Goal: Task Accomplishment & Management: Manage account settings

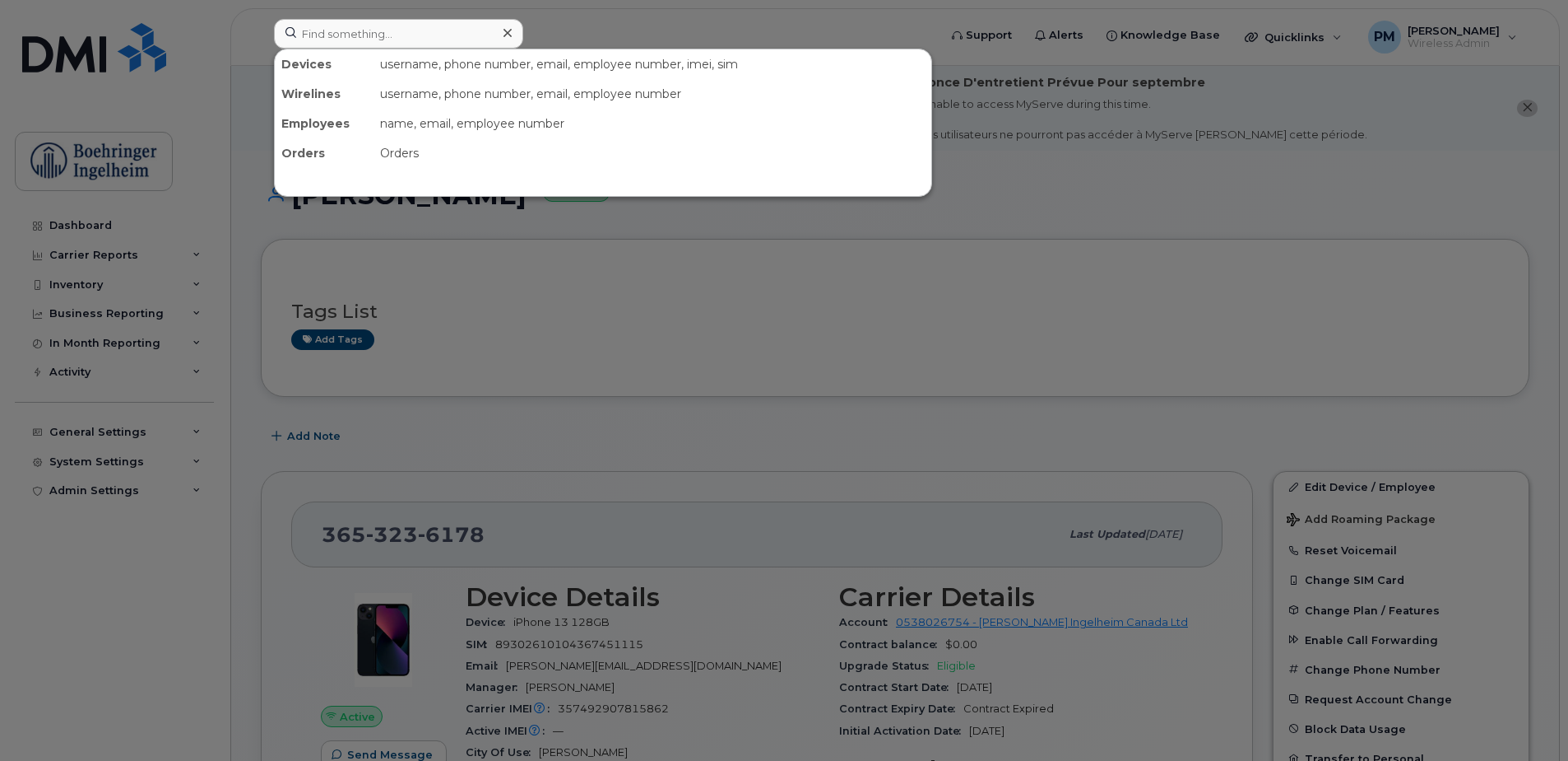
click at [356, 47] on input at bounding box center [399, 34] width 249 height 30
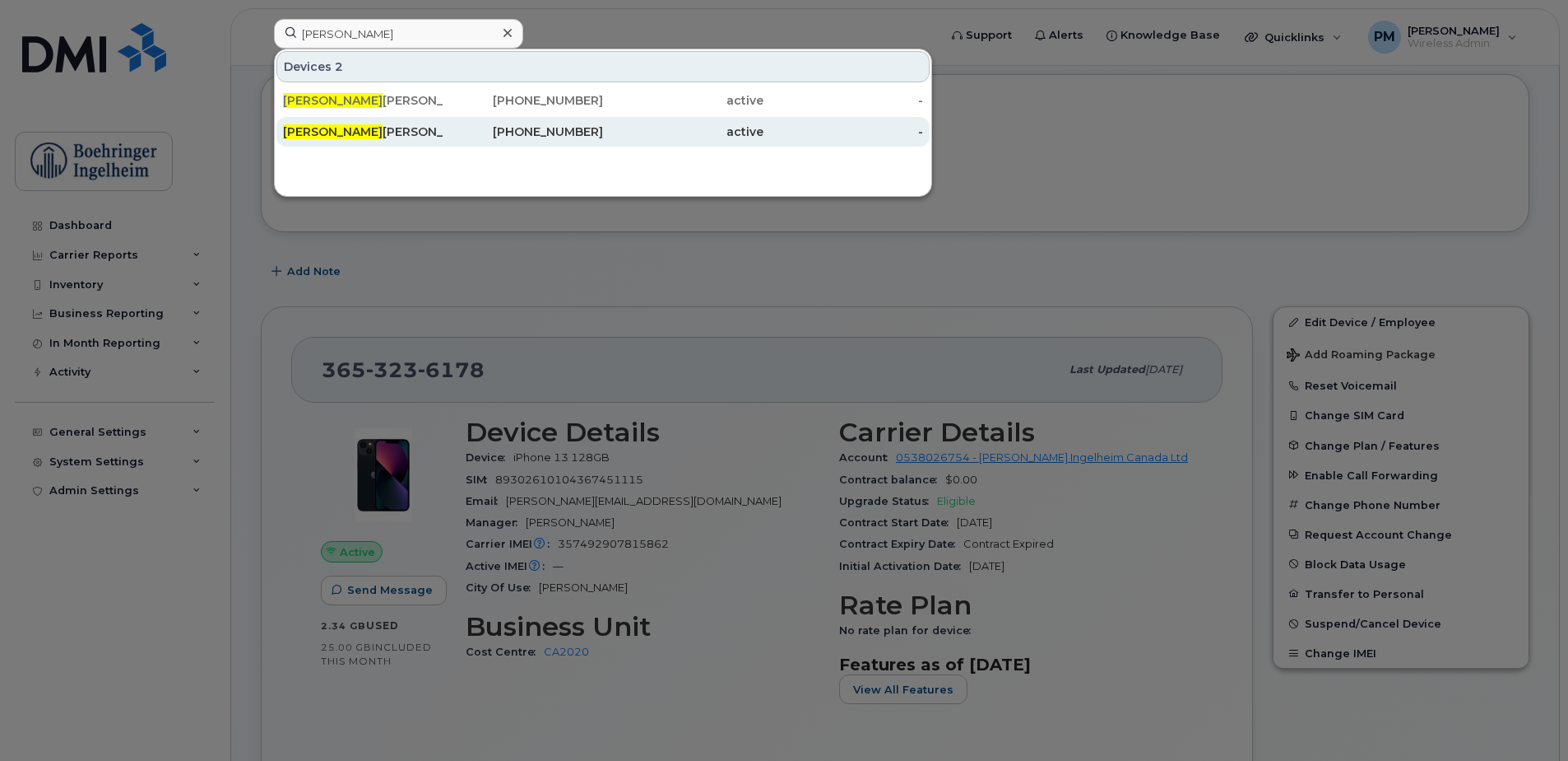
type input "karl"
click at [386, 125] on div "Karl Songco" at bounding box center [363, 131] width 160 height 16
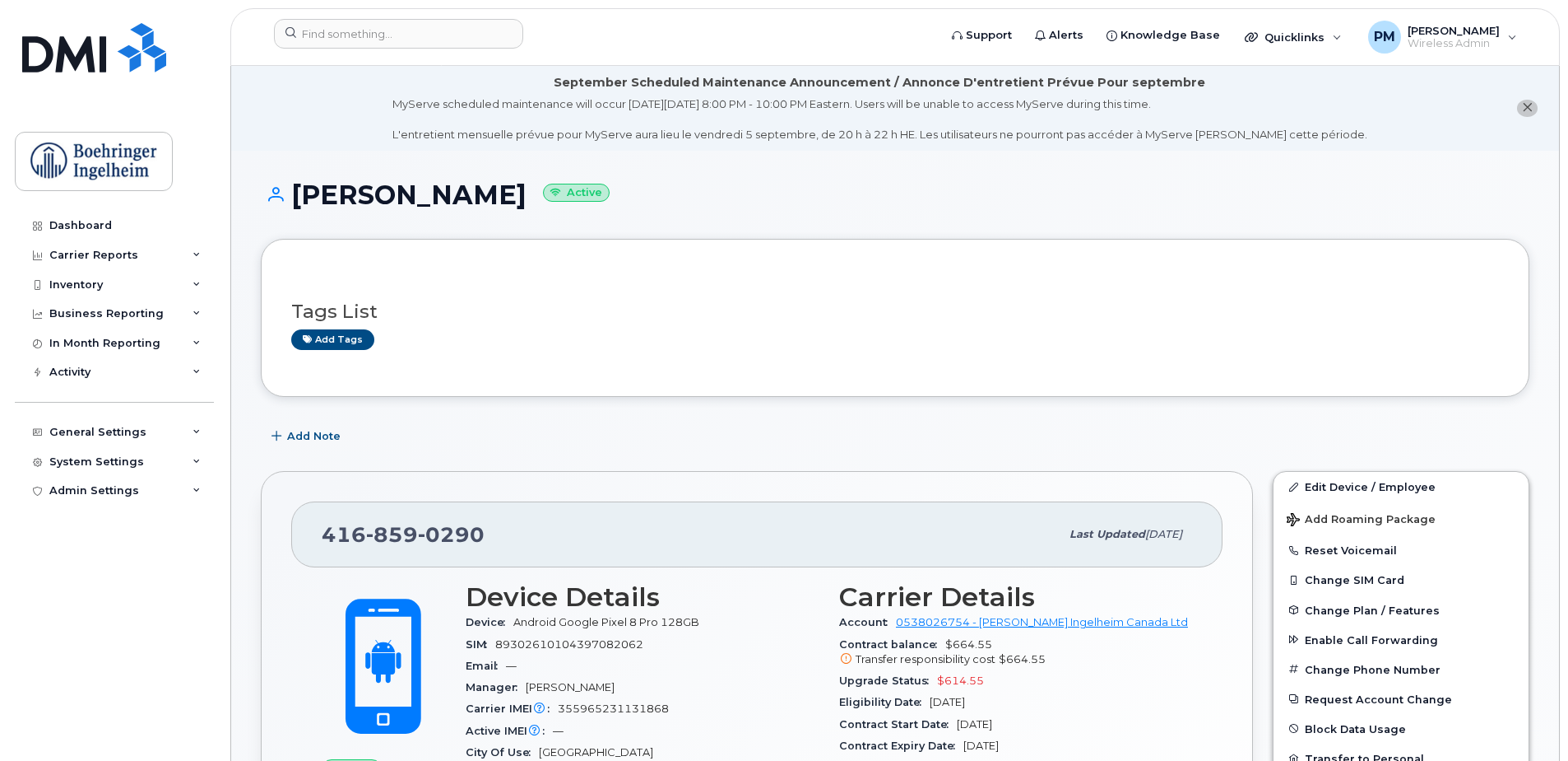
scroll to position [83, 0]
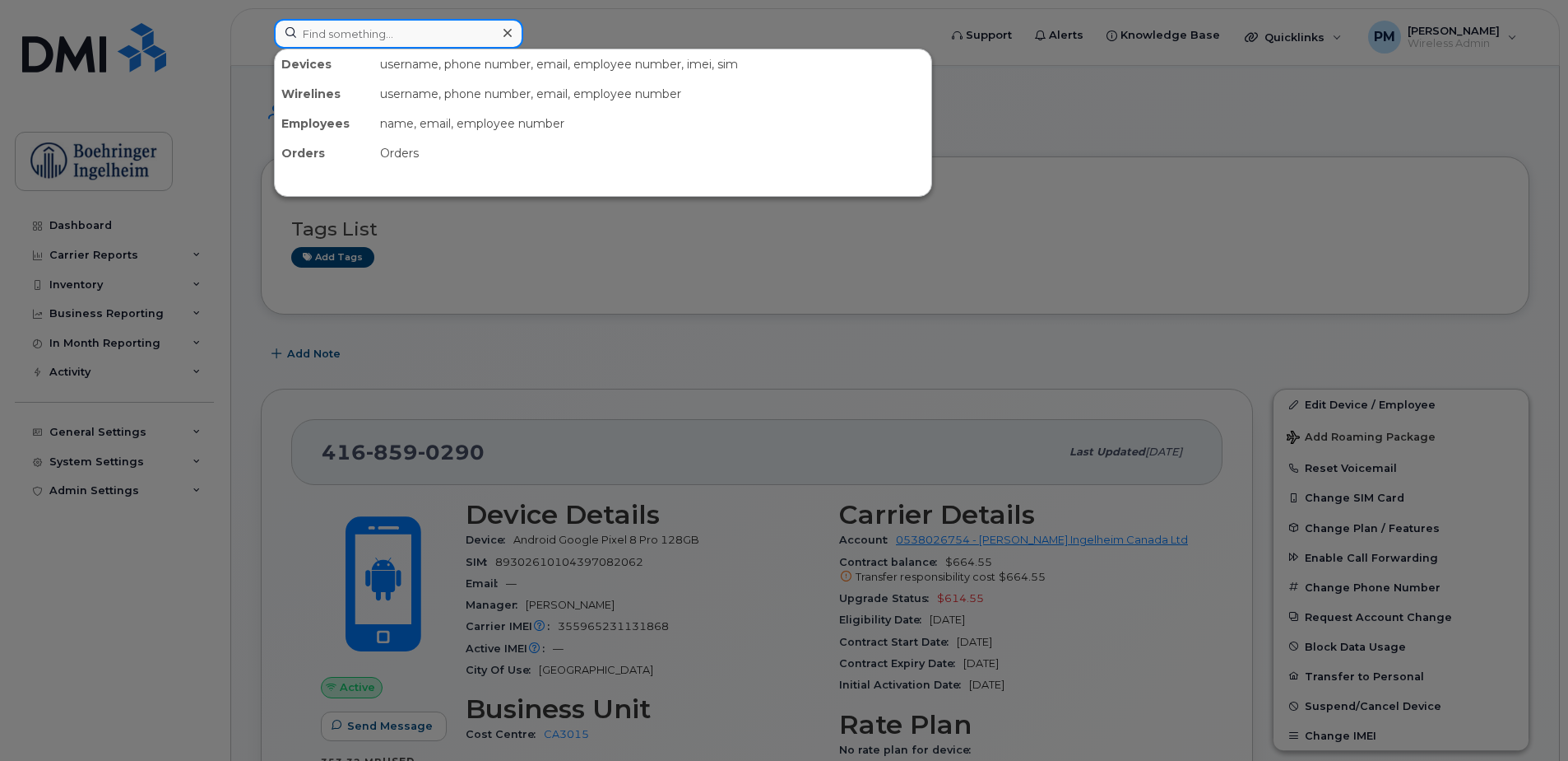
click at [438, 29] on input at bounding box center [399, 34] width 249 height 30
click at [776, 326] on div at bounding box center [784, 380] width 1568 height 761
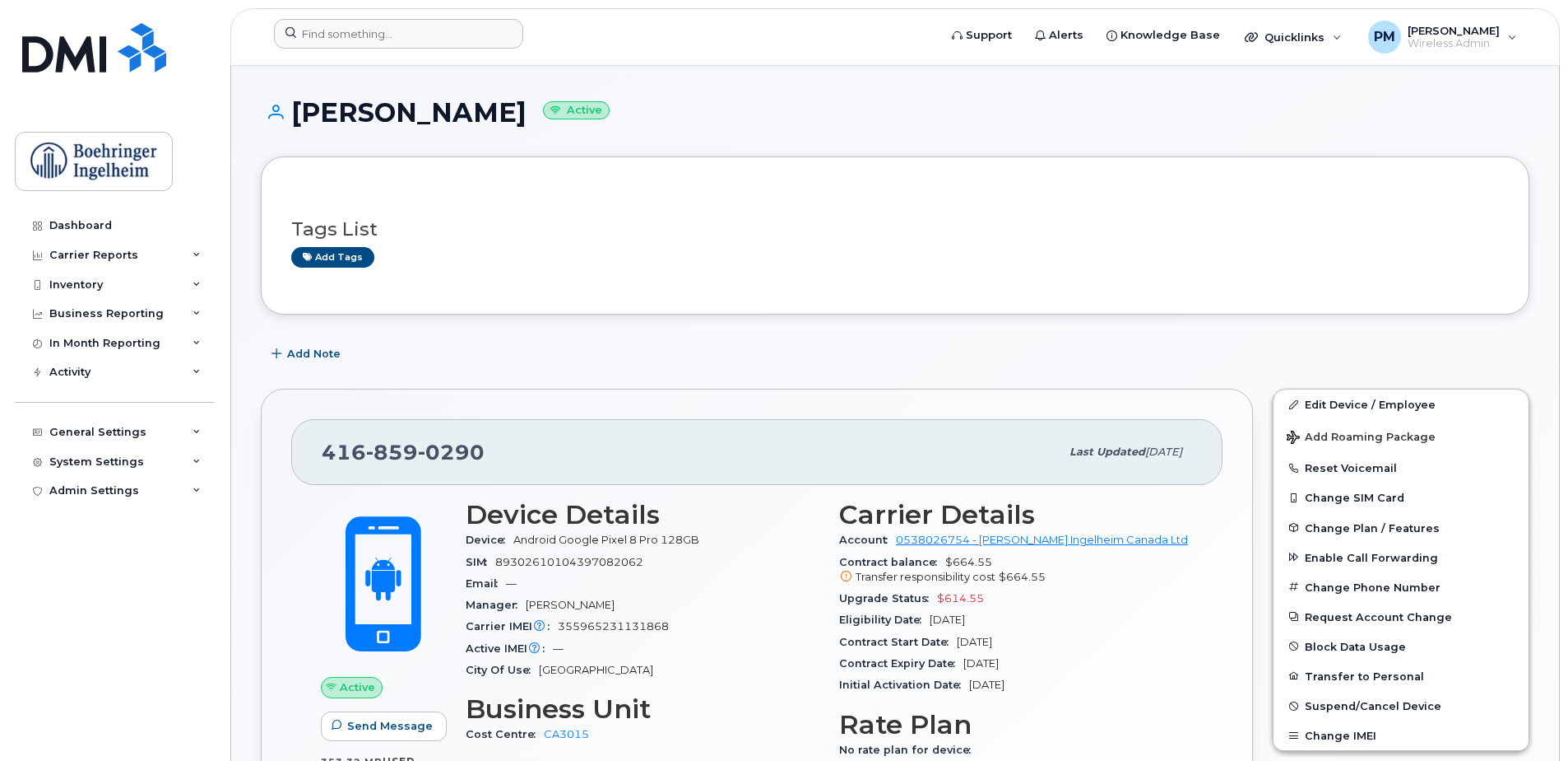
click at [426, 228] on h3 "Tags List" at bounding box center [895, 228] width 1207 height 20
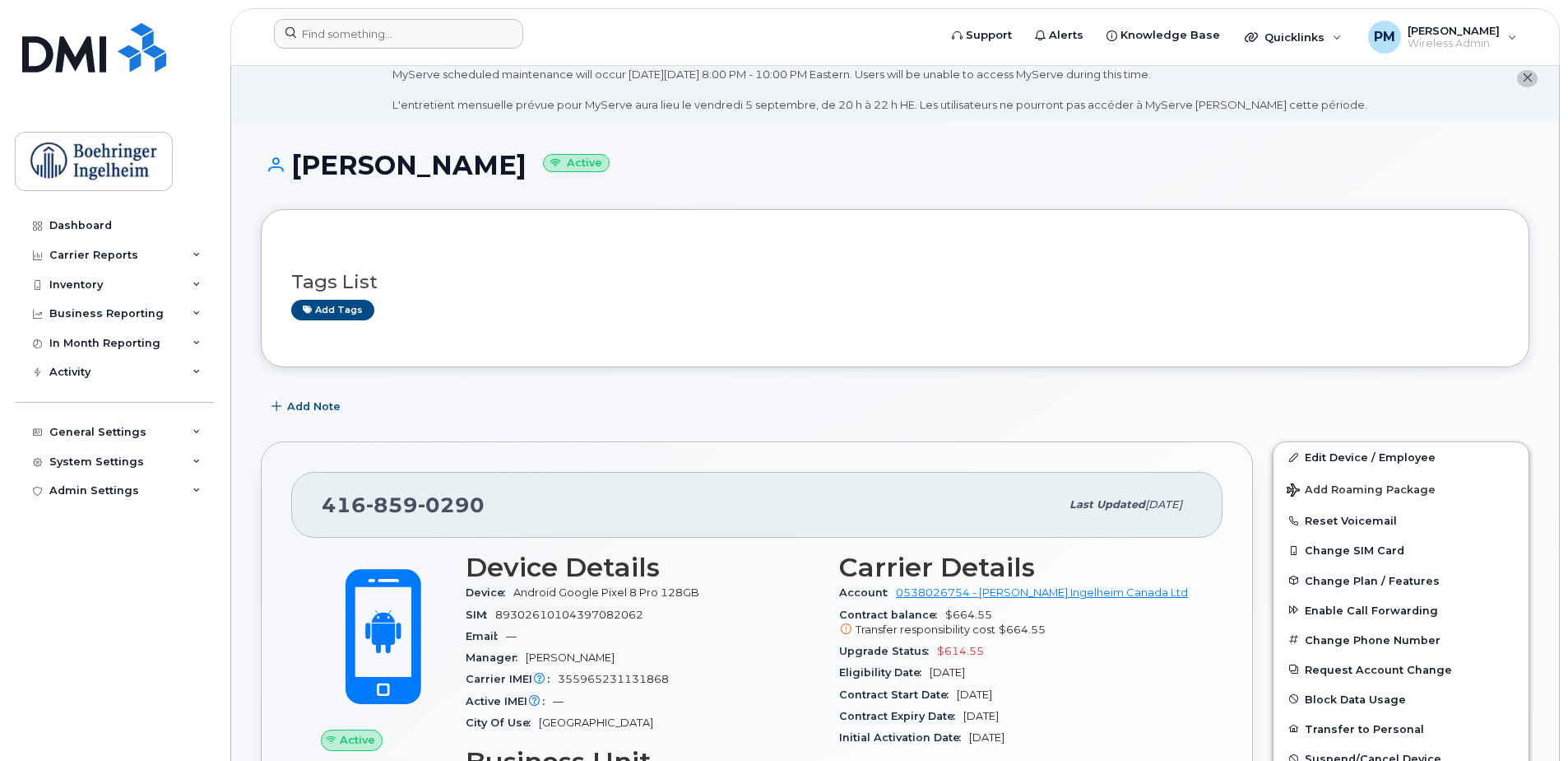
scroll to position [0, 0]
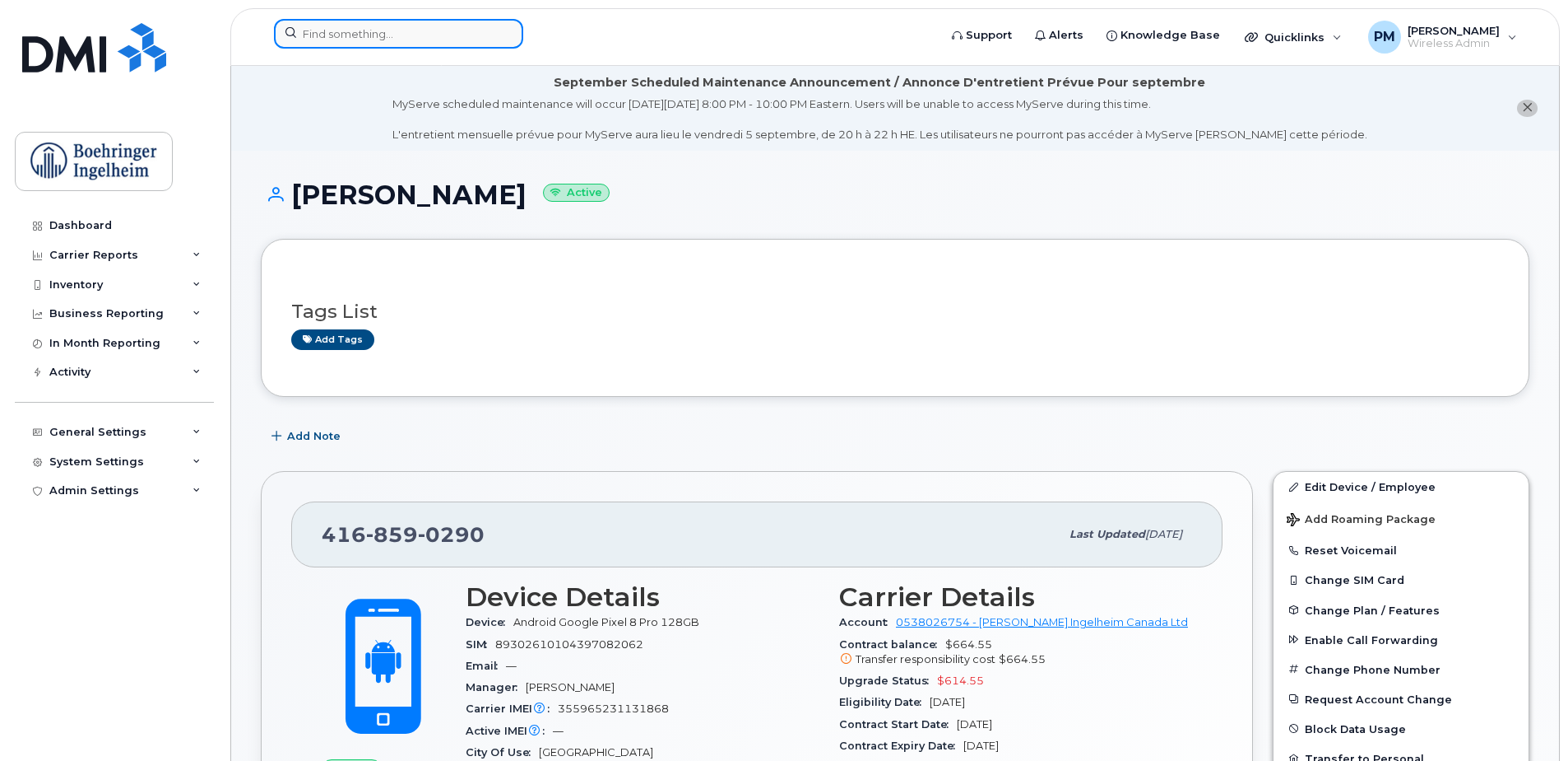
click at [349, 34] on input at bounding box center [399, 34] width 249 height 30
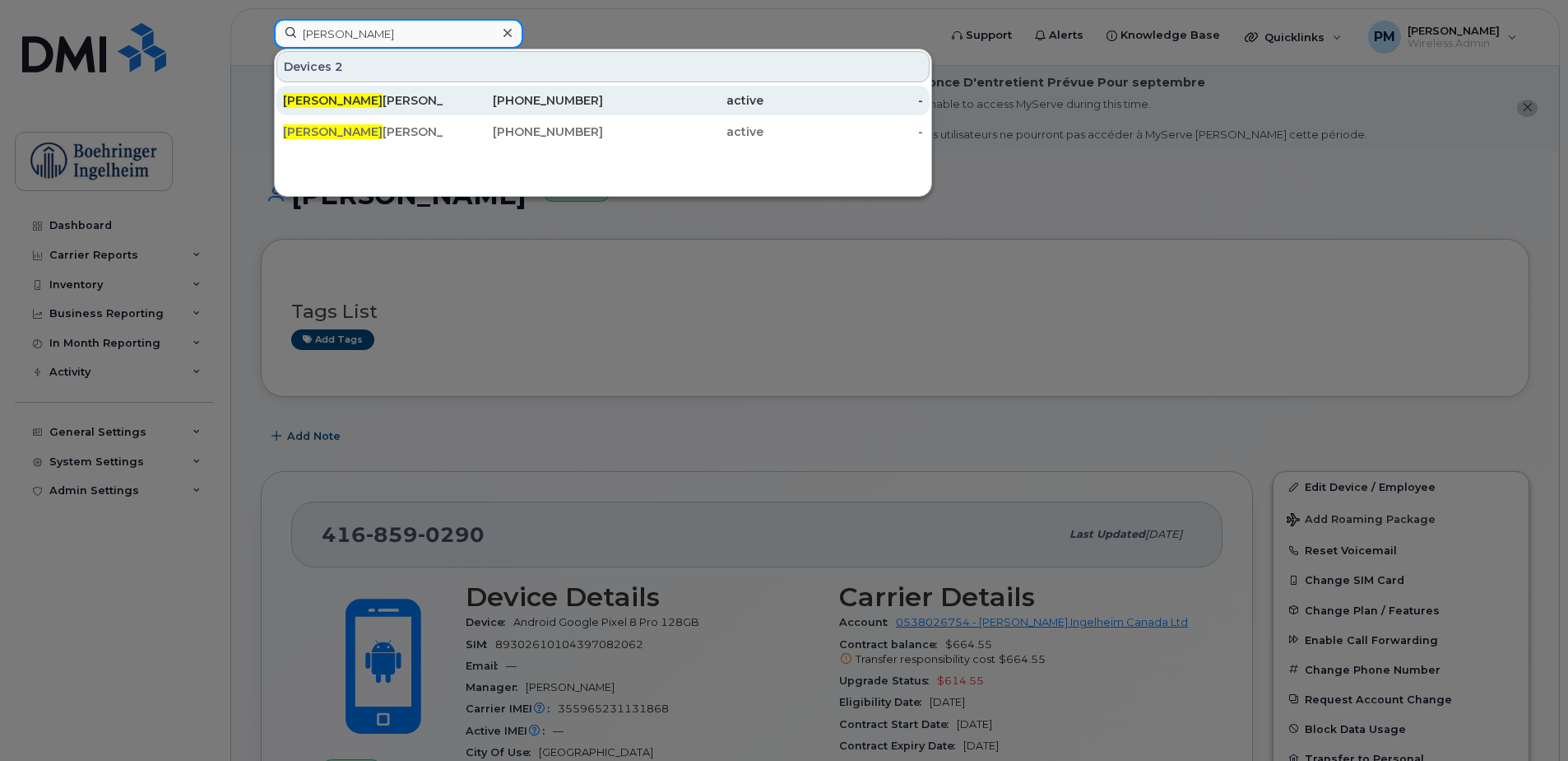
type input "karl"
click at [466, 105] on div "437-984-6292" at bounding box center [523, 100] width 160 height 16
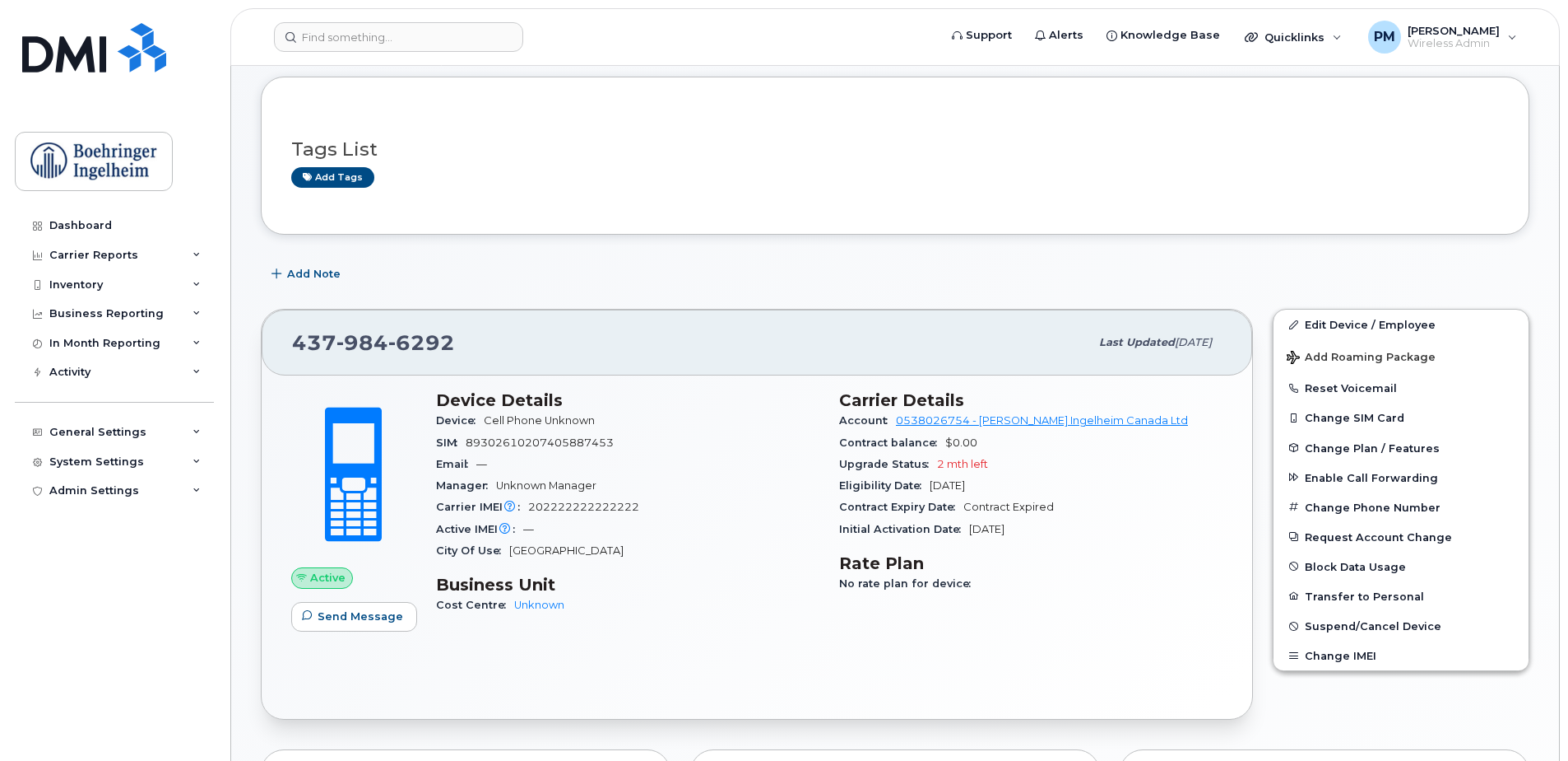
scroll to position [165, 0]
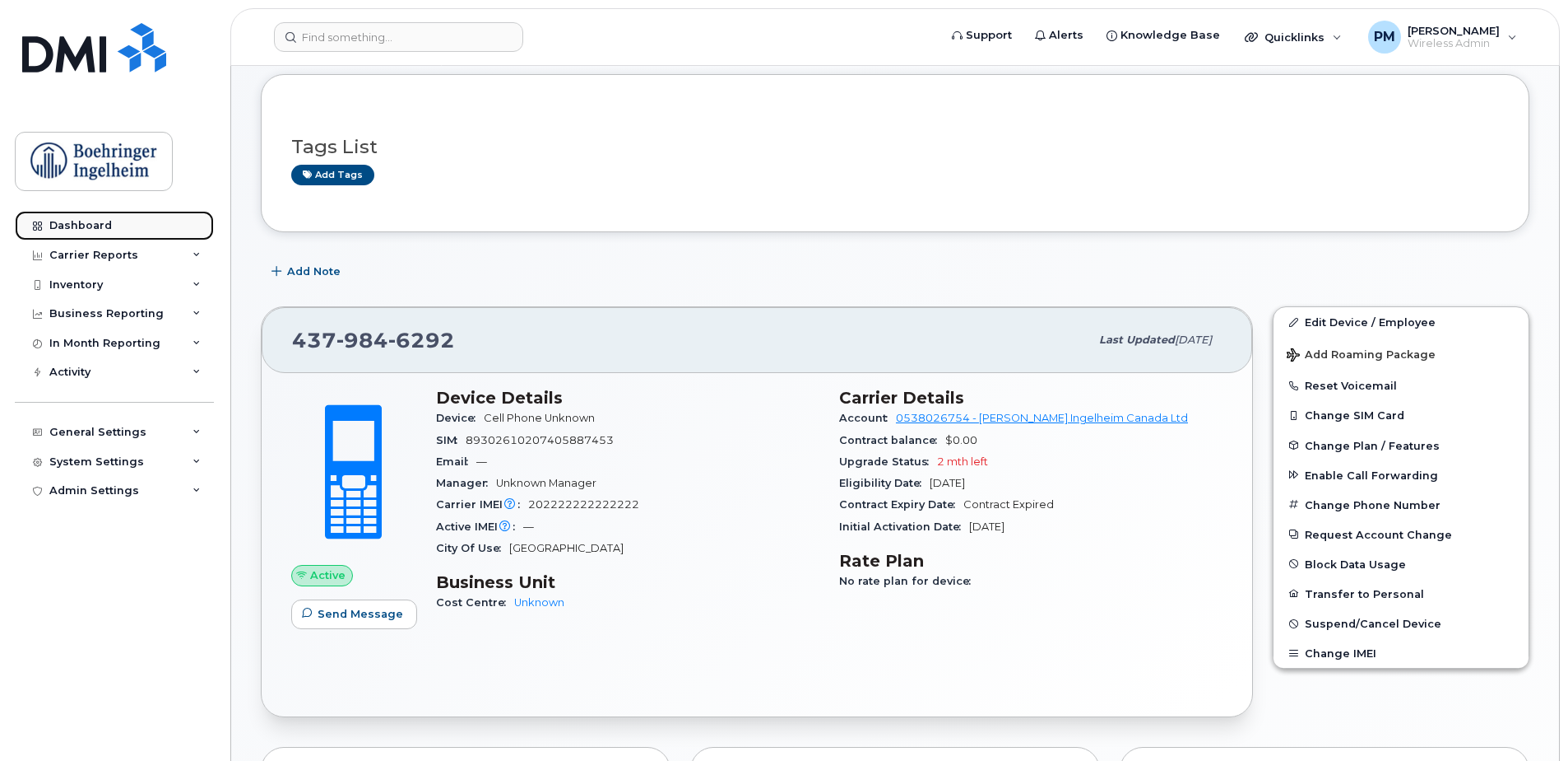
click at [46, 221] on div at bounding box center [36, 226] width 18 height 13
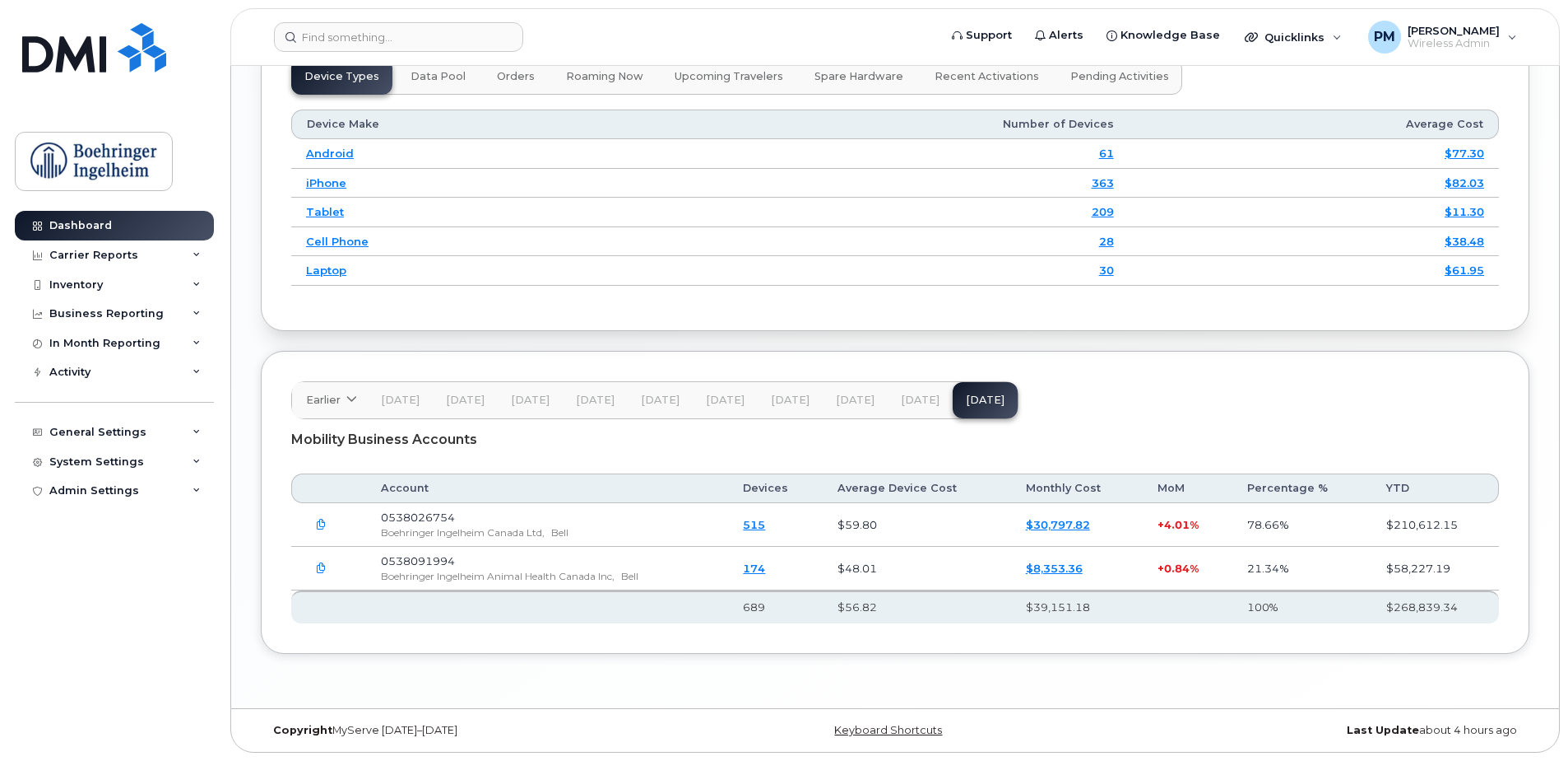
scroll to position [2101, 0]
click at [111, 420] on div "General Settings" at bounding box center [114, 432] width 199 height 30
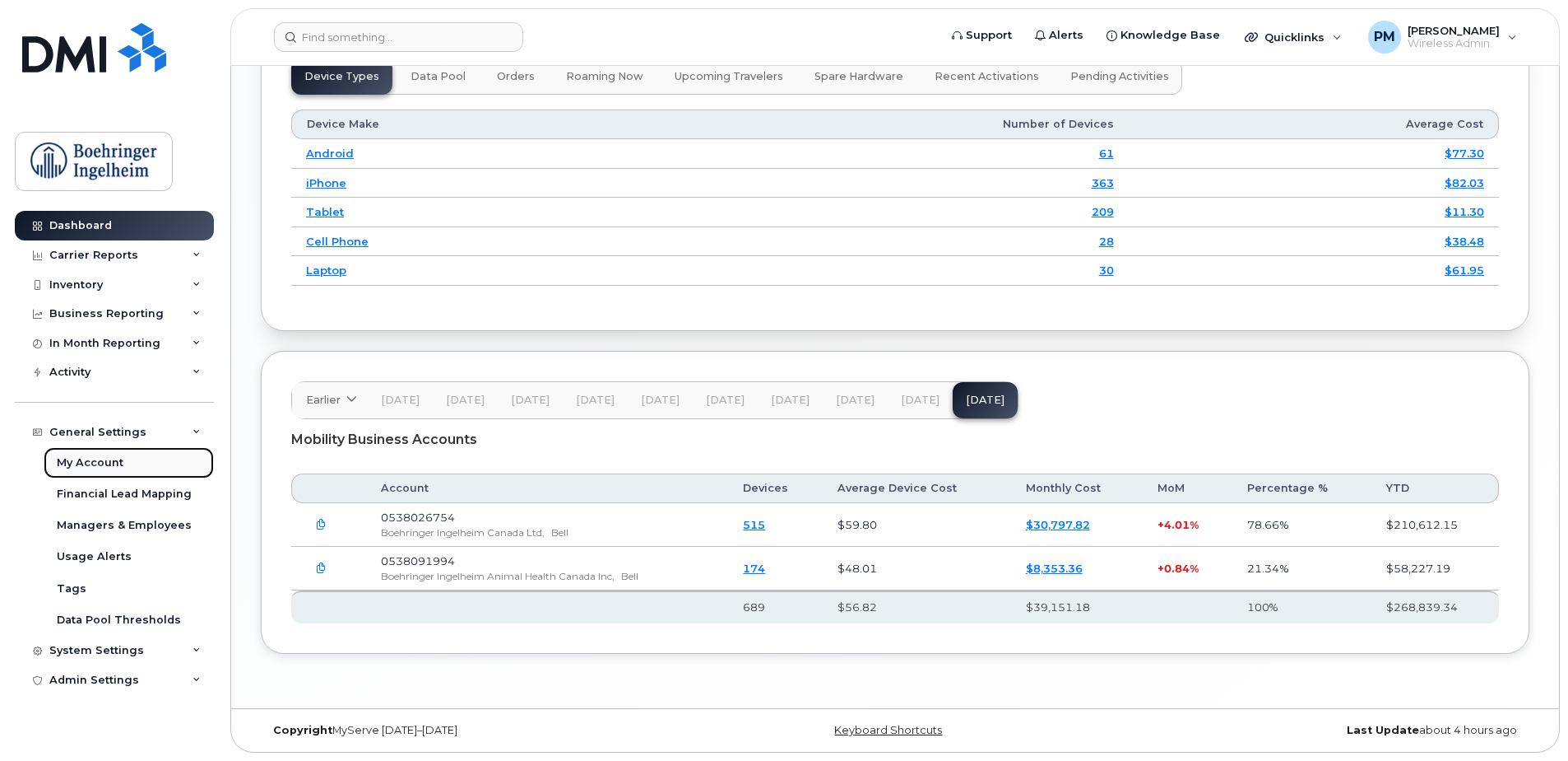
click at [113, 464] on div "My Account" at bounding box center [89, 462] width 66 height 14
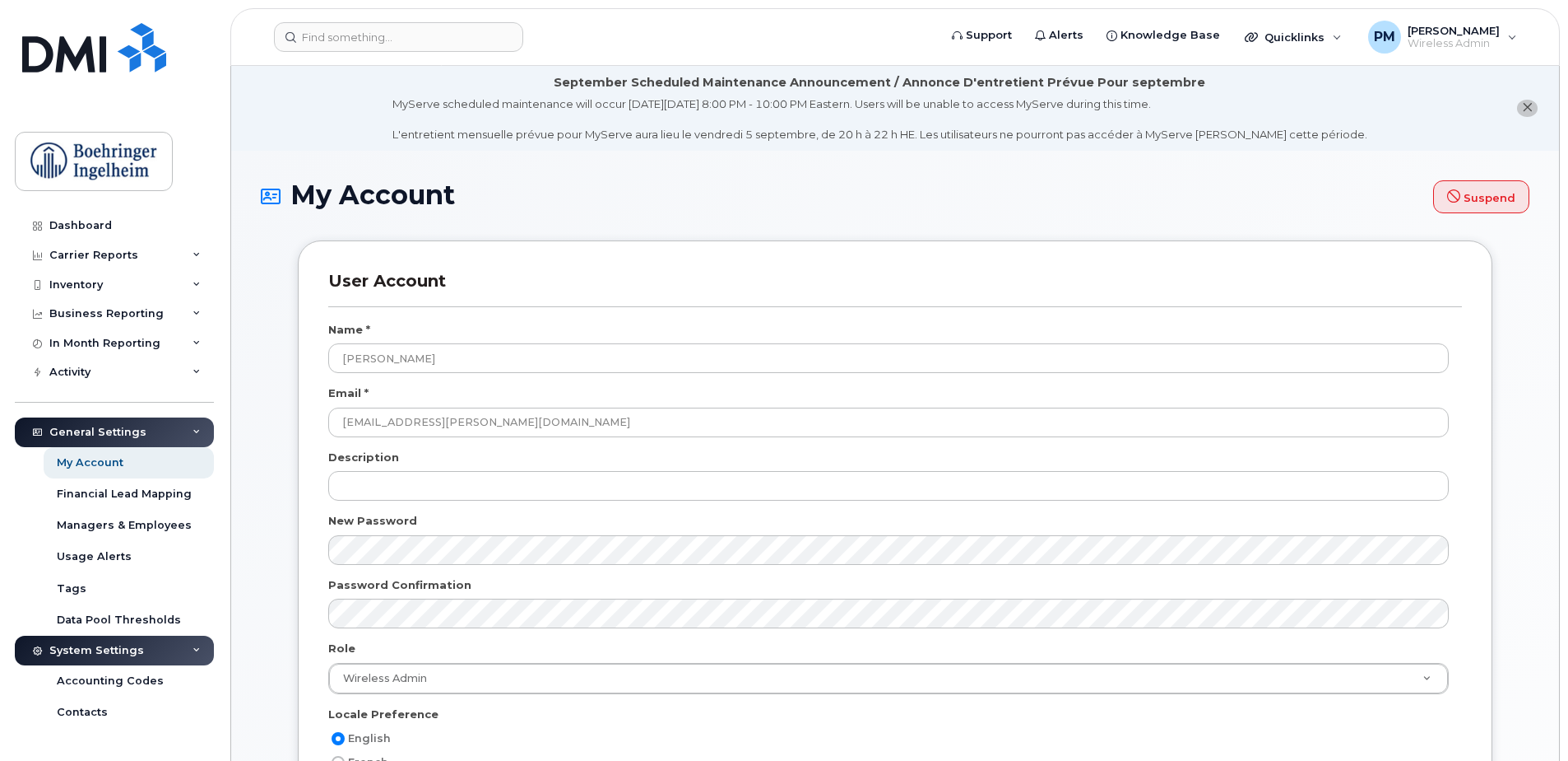
select select
click at [125, 560] on div "Usage Alerts" at bounding box center [94, 556] width 75 height 14
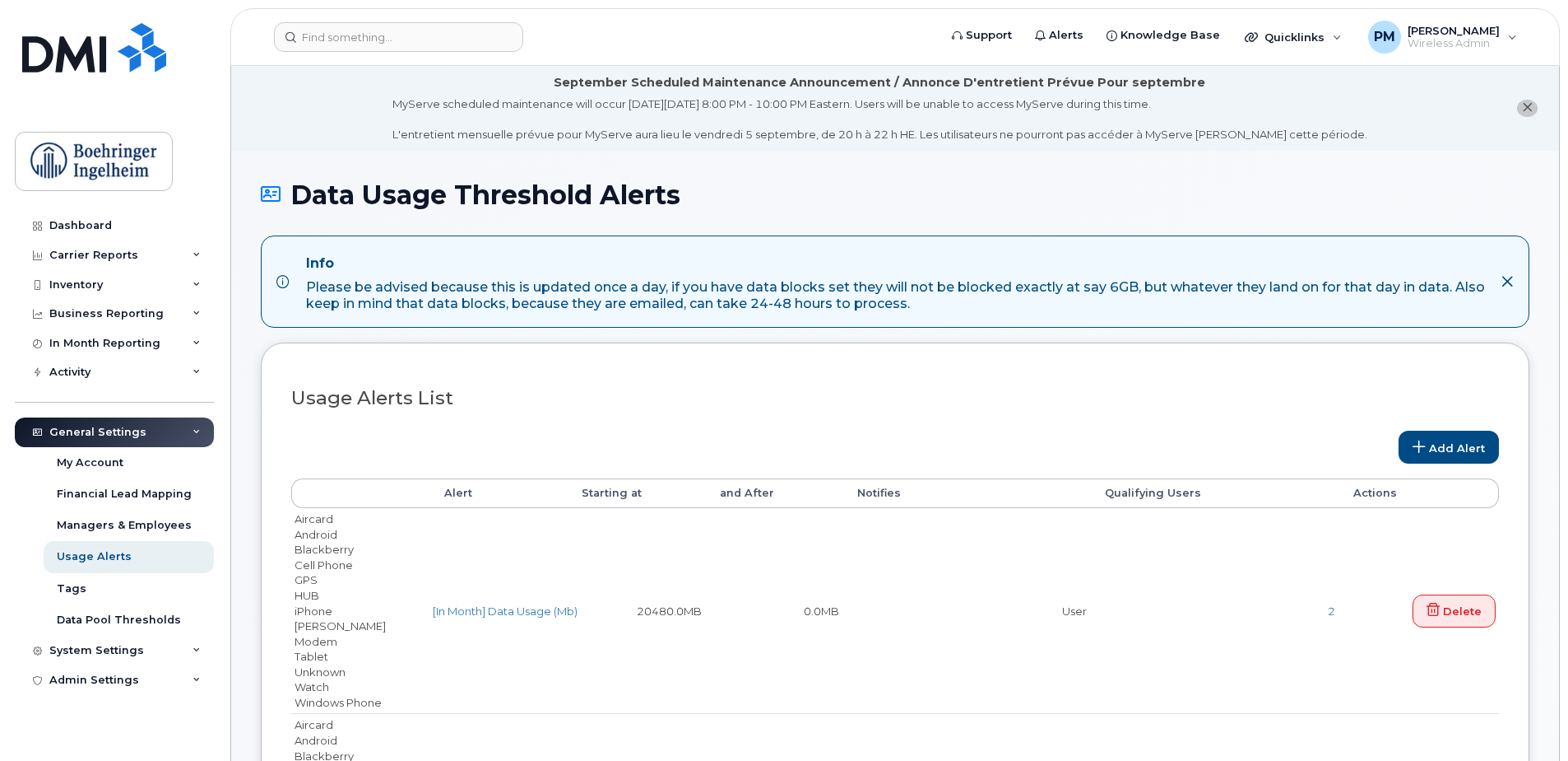
select select
click at [114, 611] on link "Data Pool Thresholds" at bounding box center [129, 620] width 171 height 32
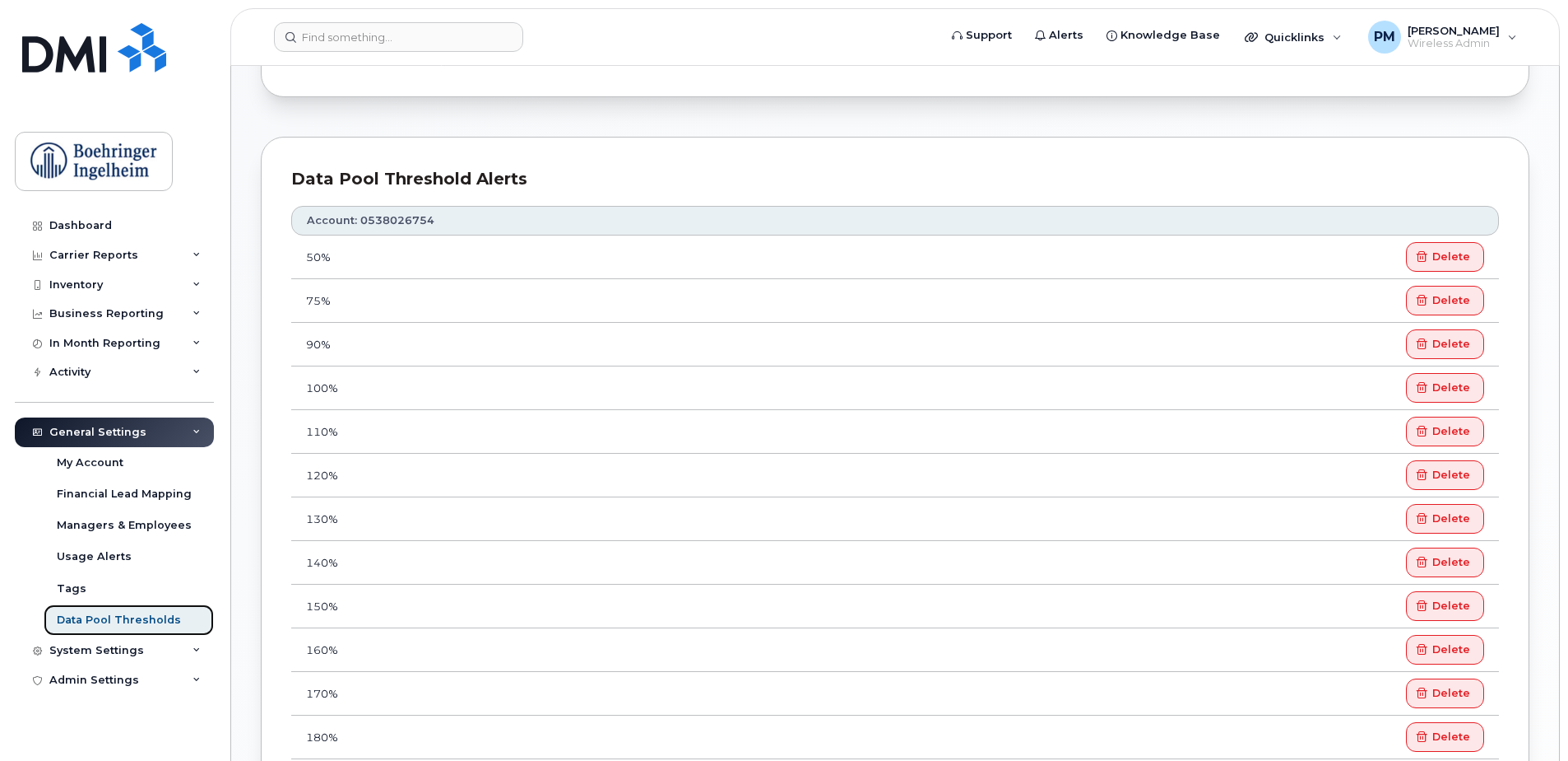
scroll to position [823, 0]
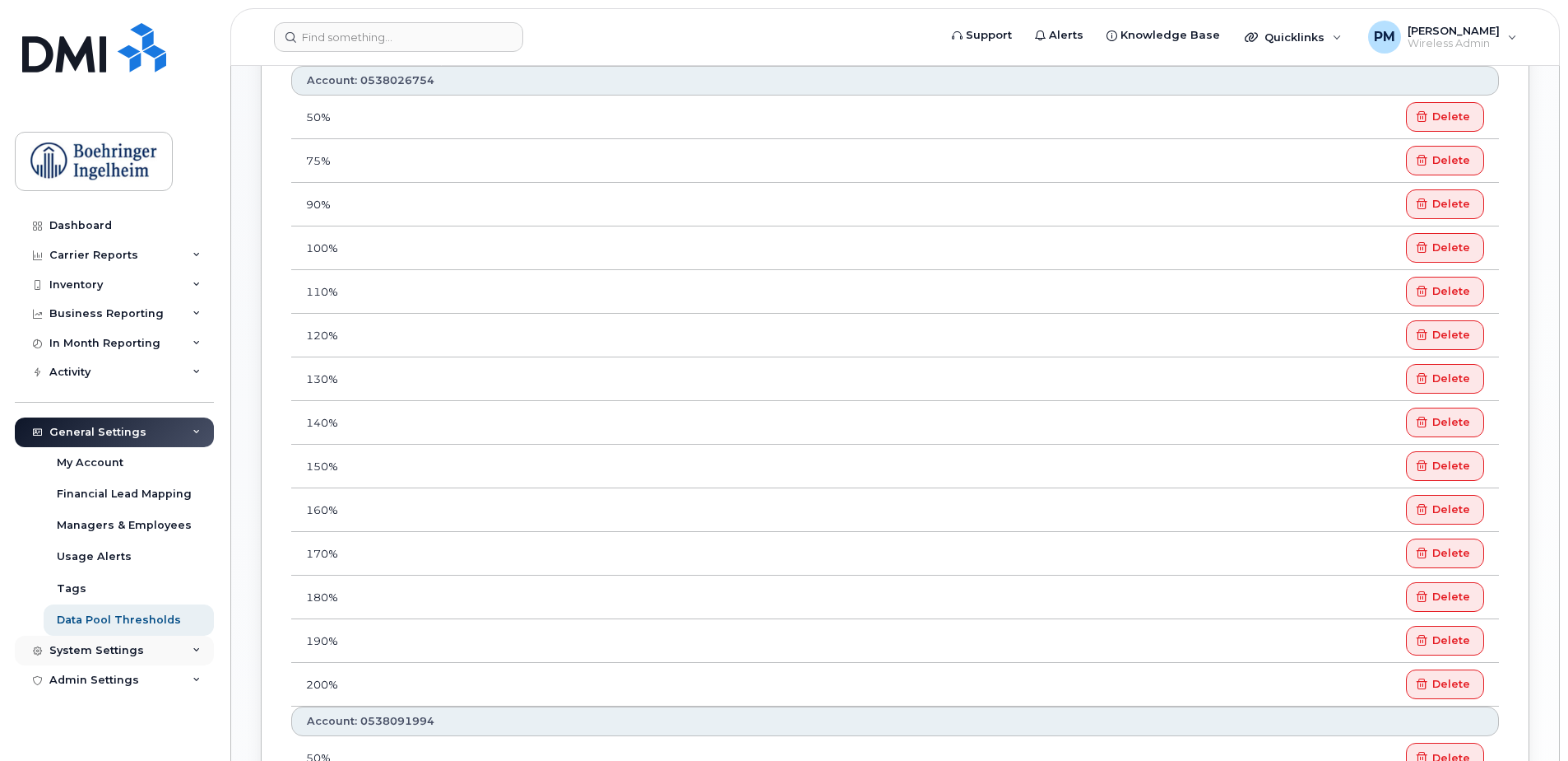
click at [124, 653] on div "System Settings" at bounding box center [96, 651] width 95 height 13
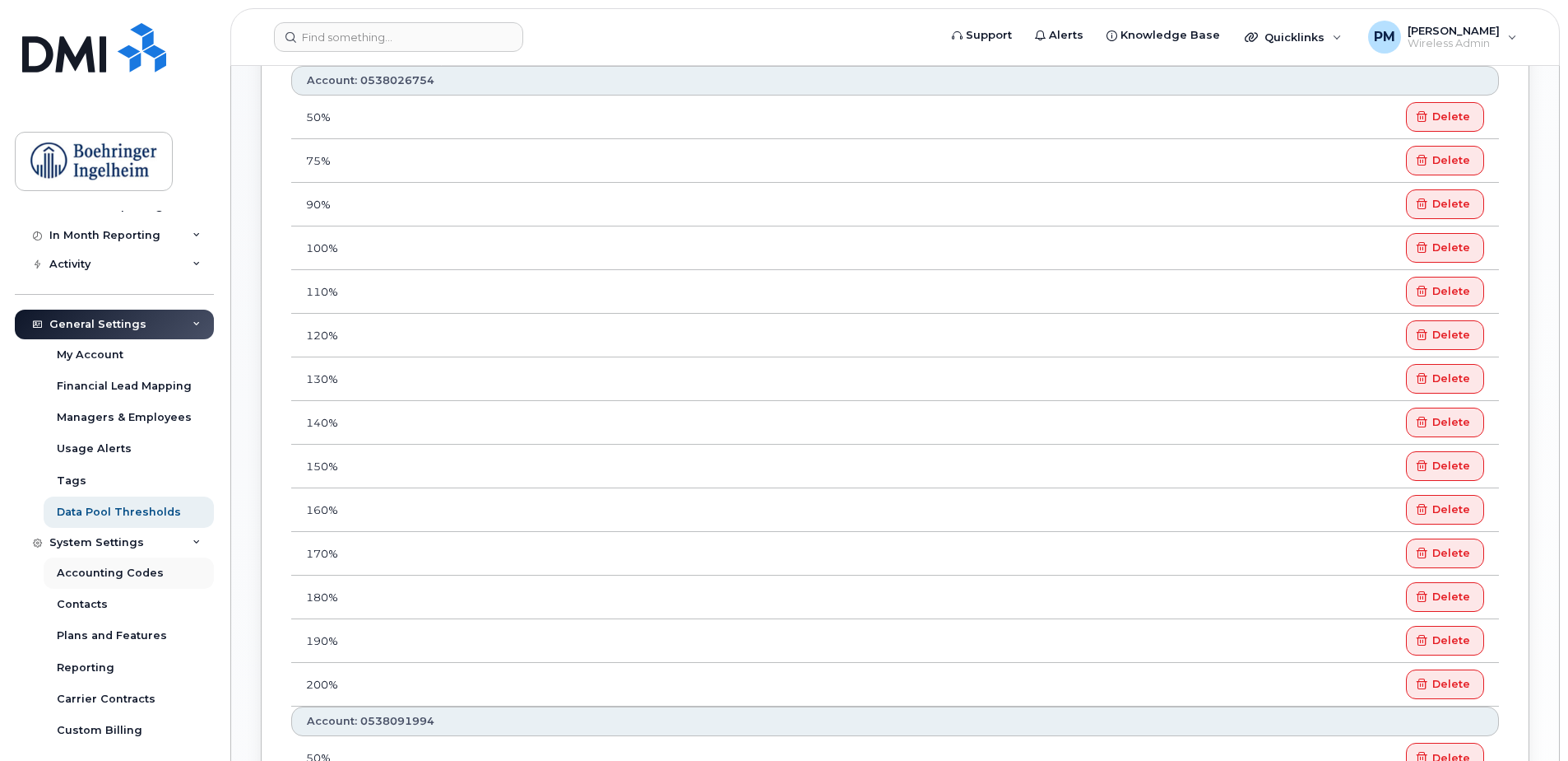
scroll to position [210, 0]
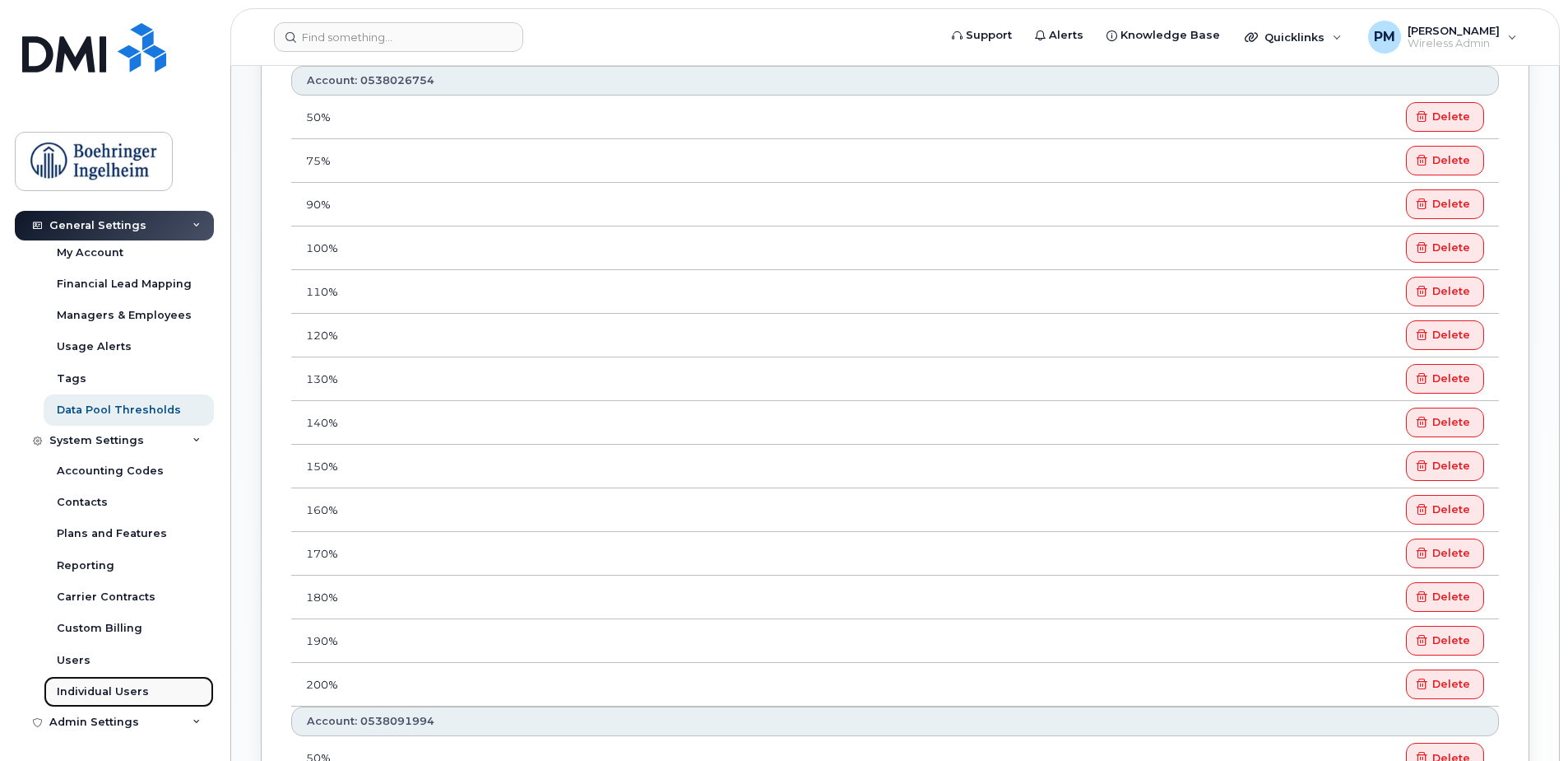
click at [132, 688] on div "Individual Users" at bounding box center [103, 691] width 92 height 14
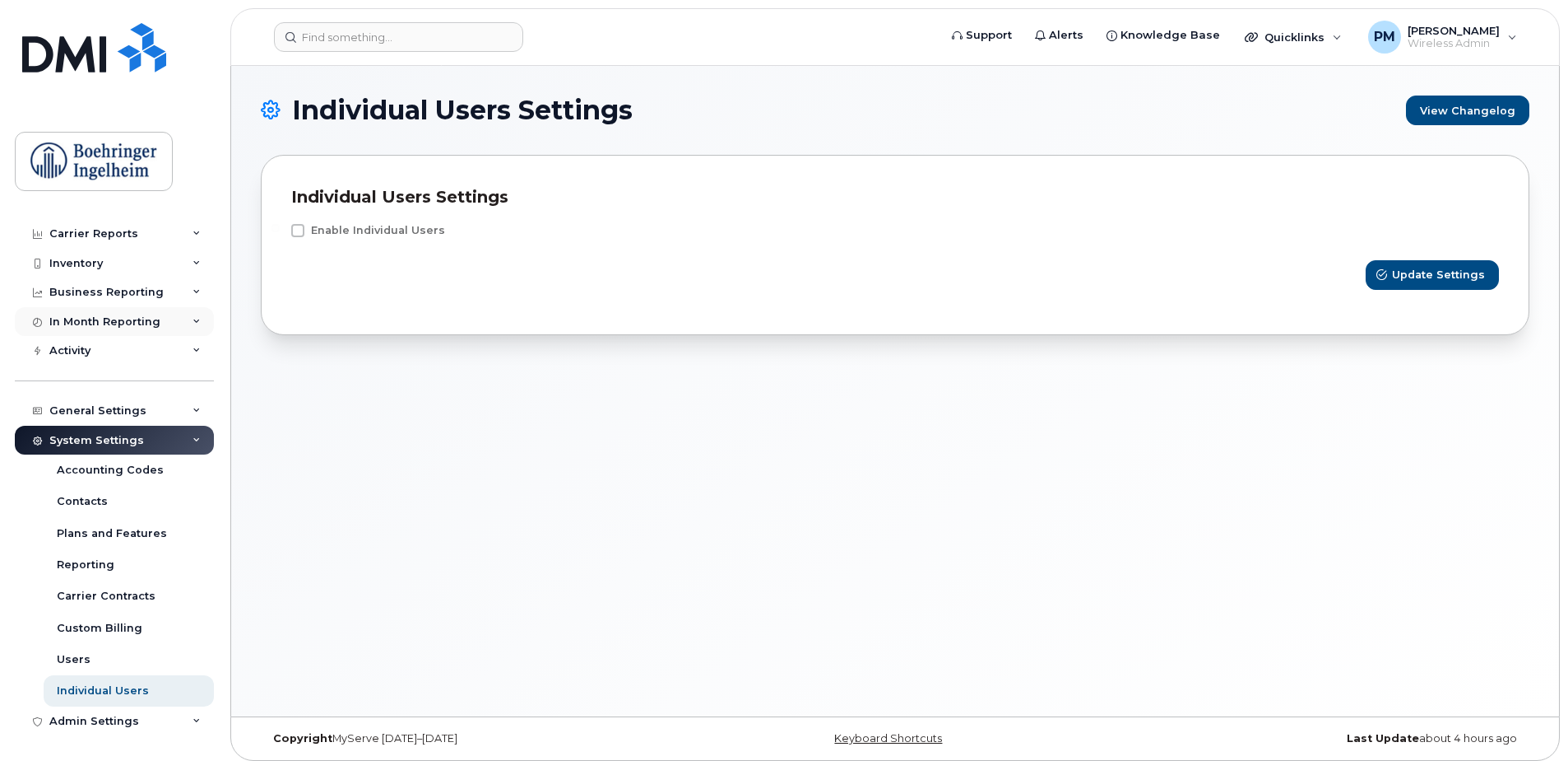
click at [101, 330] on div "In Month Reporting" at bounding box center [114, 321] width 199 height 30
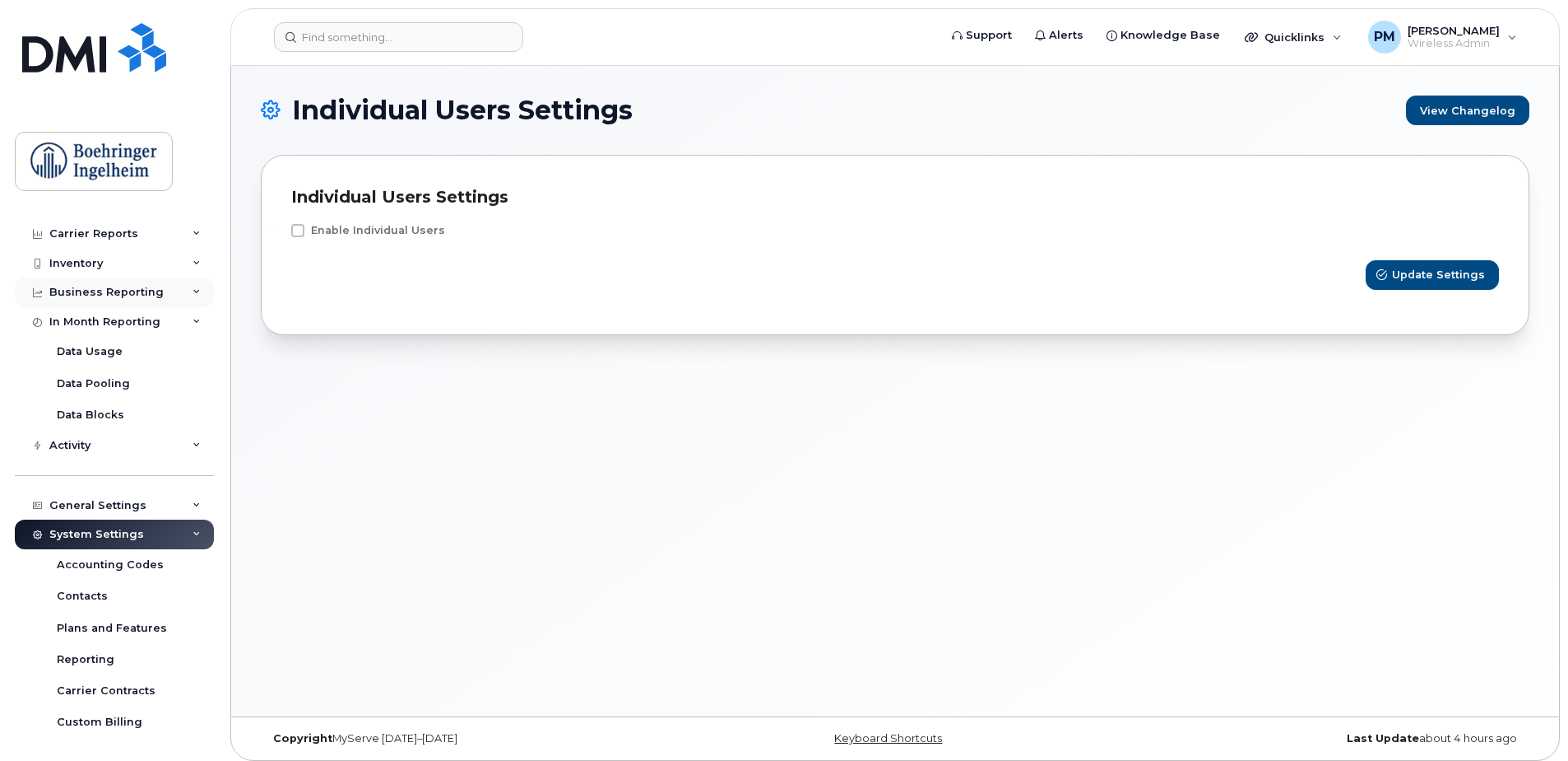
click at [137, 283] on div "Business Reporting" at bounding box center [114, 292] width 199 height 30
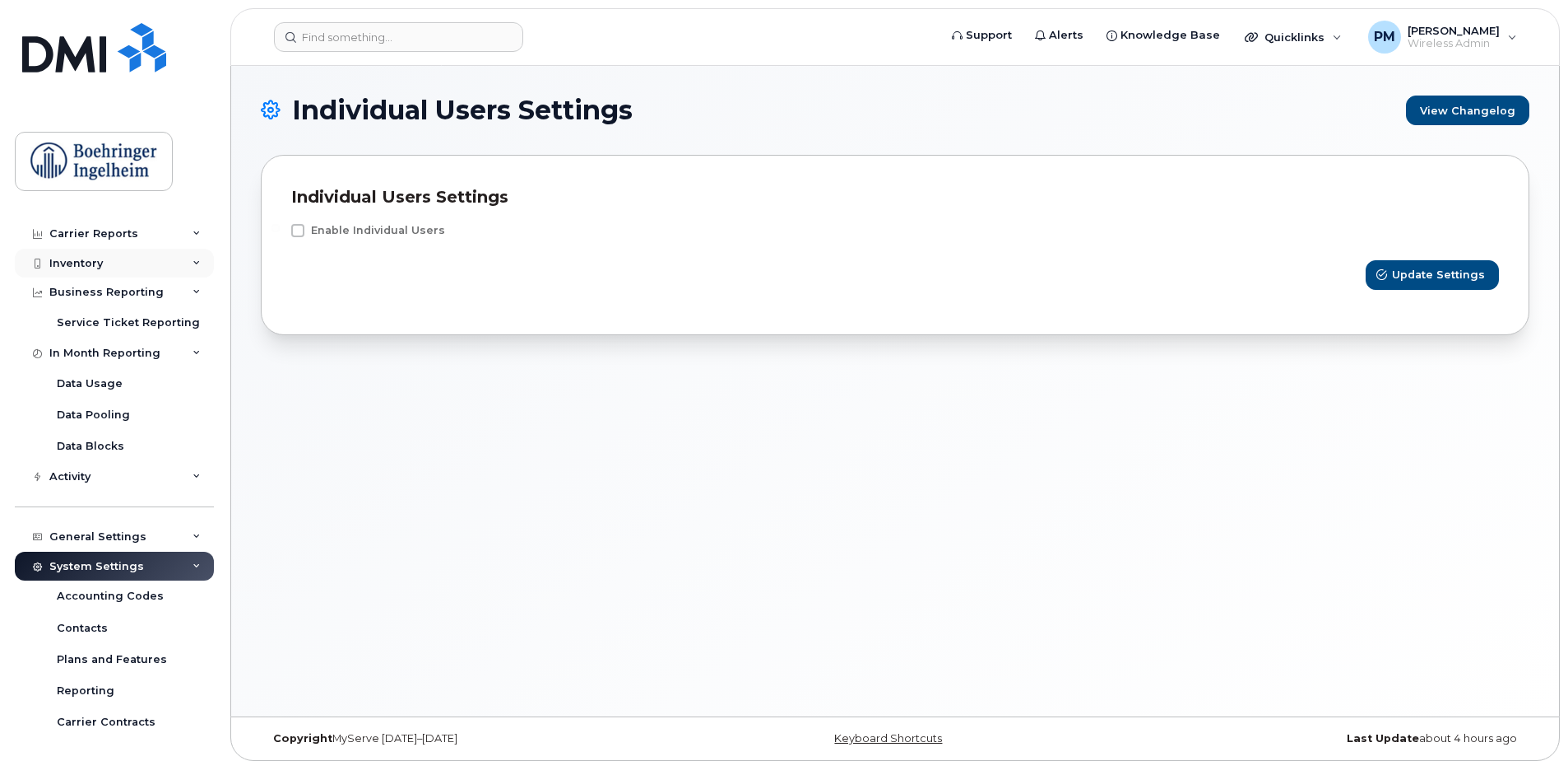
click at [145, 276] on div "Inventory" at bounding box center [114, 263] width 199 height 30
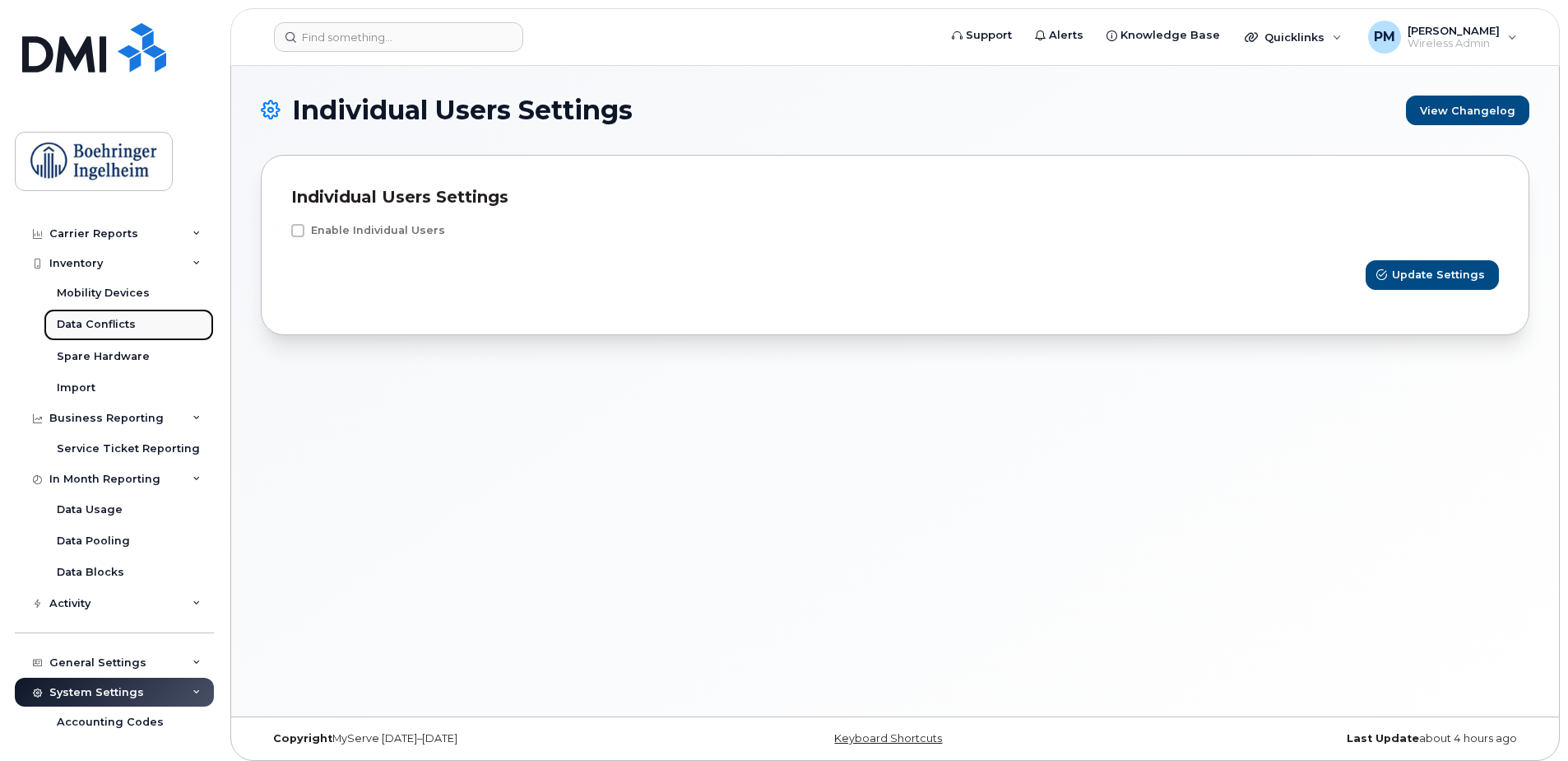
click at [132, 326] on div "Data Conflicts" at bounding box center [96, 323] width 79 height 14
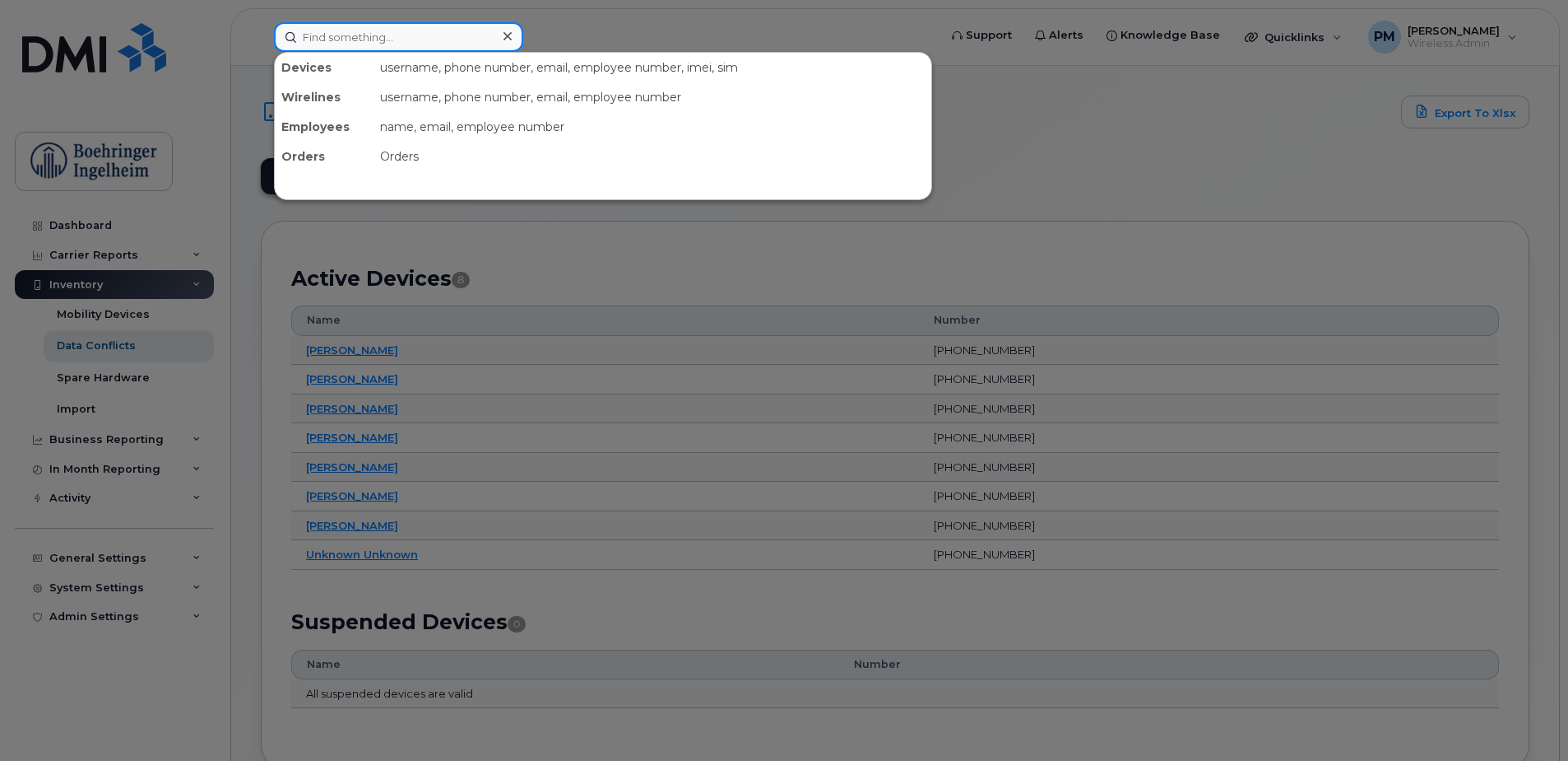
click at [377, 35] on input at bounding box center [399, 36] width 249 height 30
click at [537, 284] on div at bounding box center [784, 380] width 1568 height 761
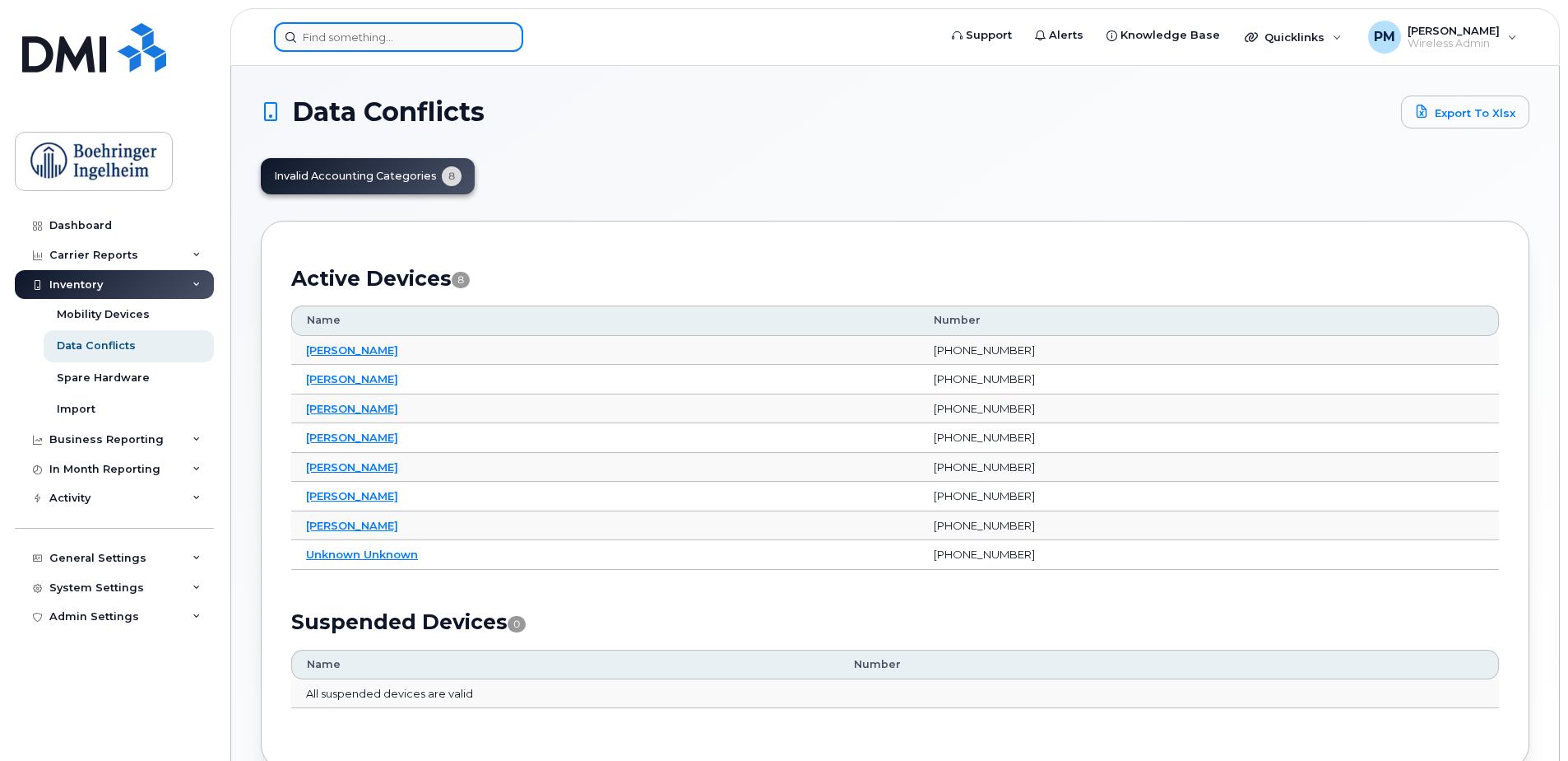
click at [372, 40] on input at bounding box center [399, 36] width 249 height 30
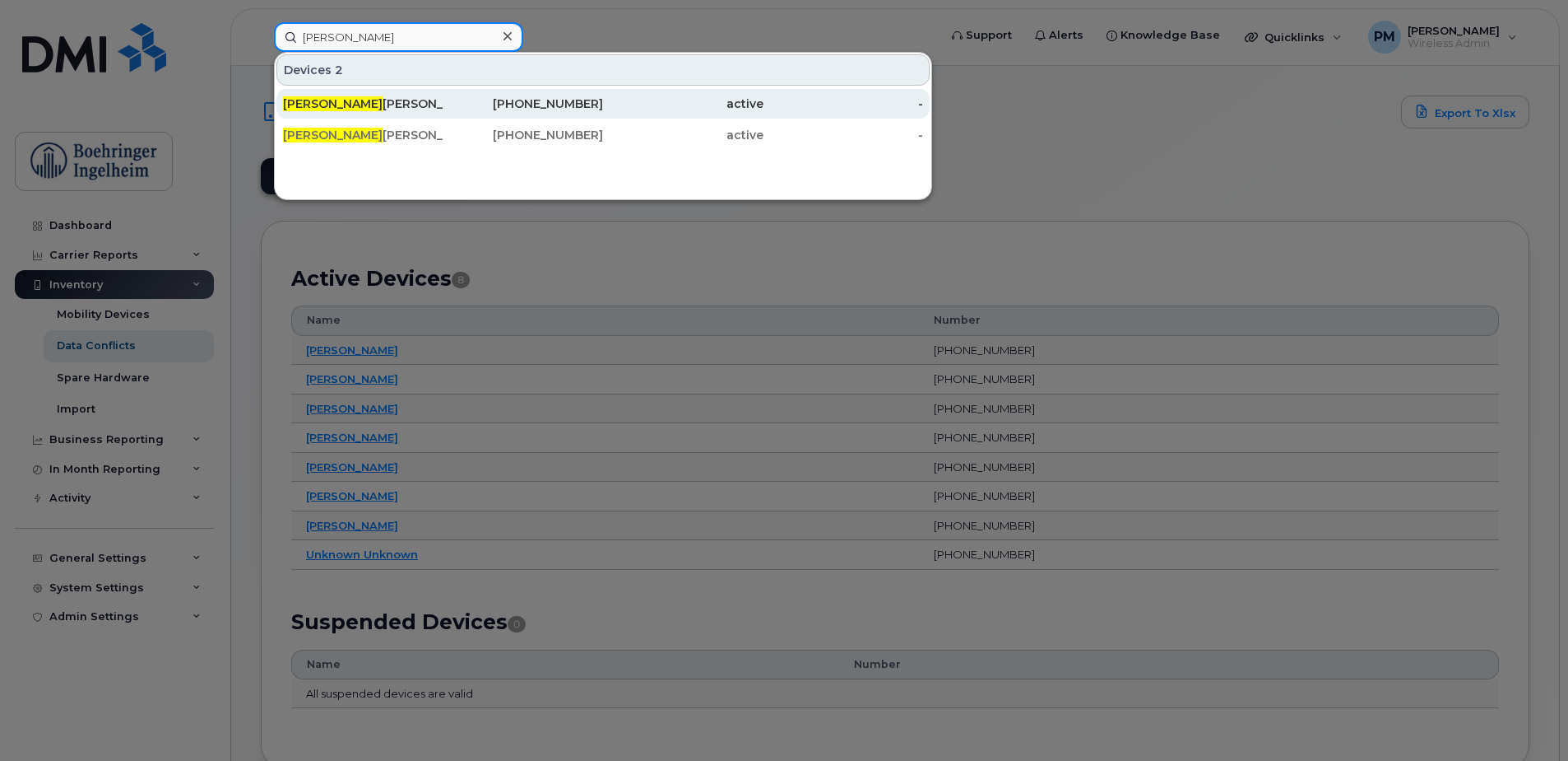
type input "karl"
click at [364, 101] on div "Karl Songco" at bounding box center [363, 104] width 160 height 16
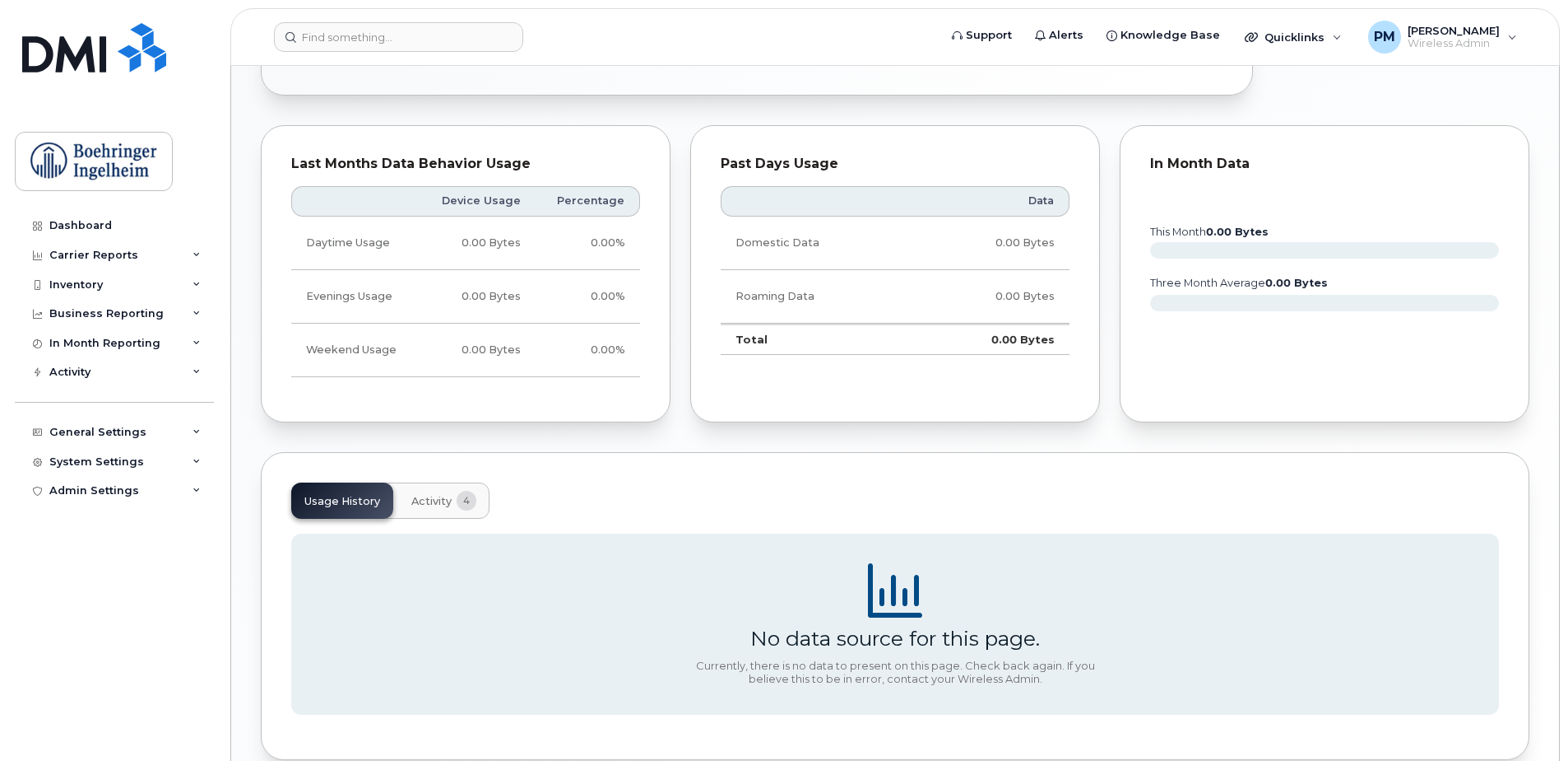
scroll to position [823, 0]
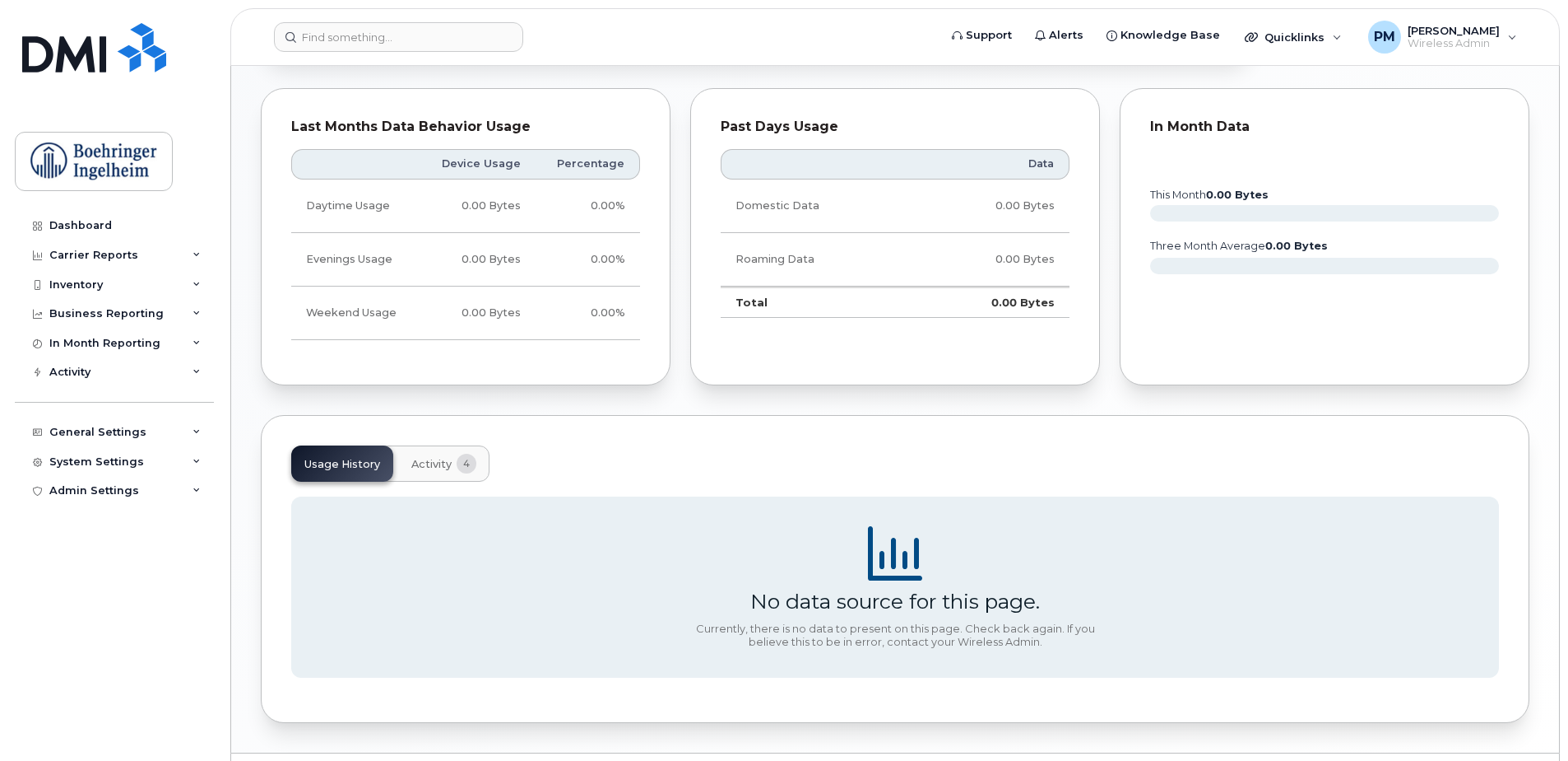
click at [445, 455] on button "Activity 4" at bounding box center [443, 464] width 91 height 36
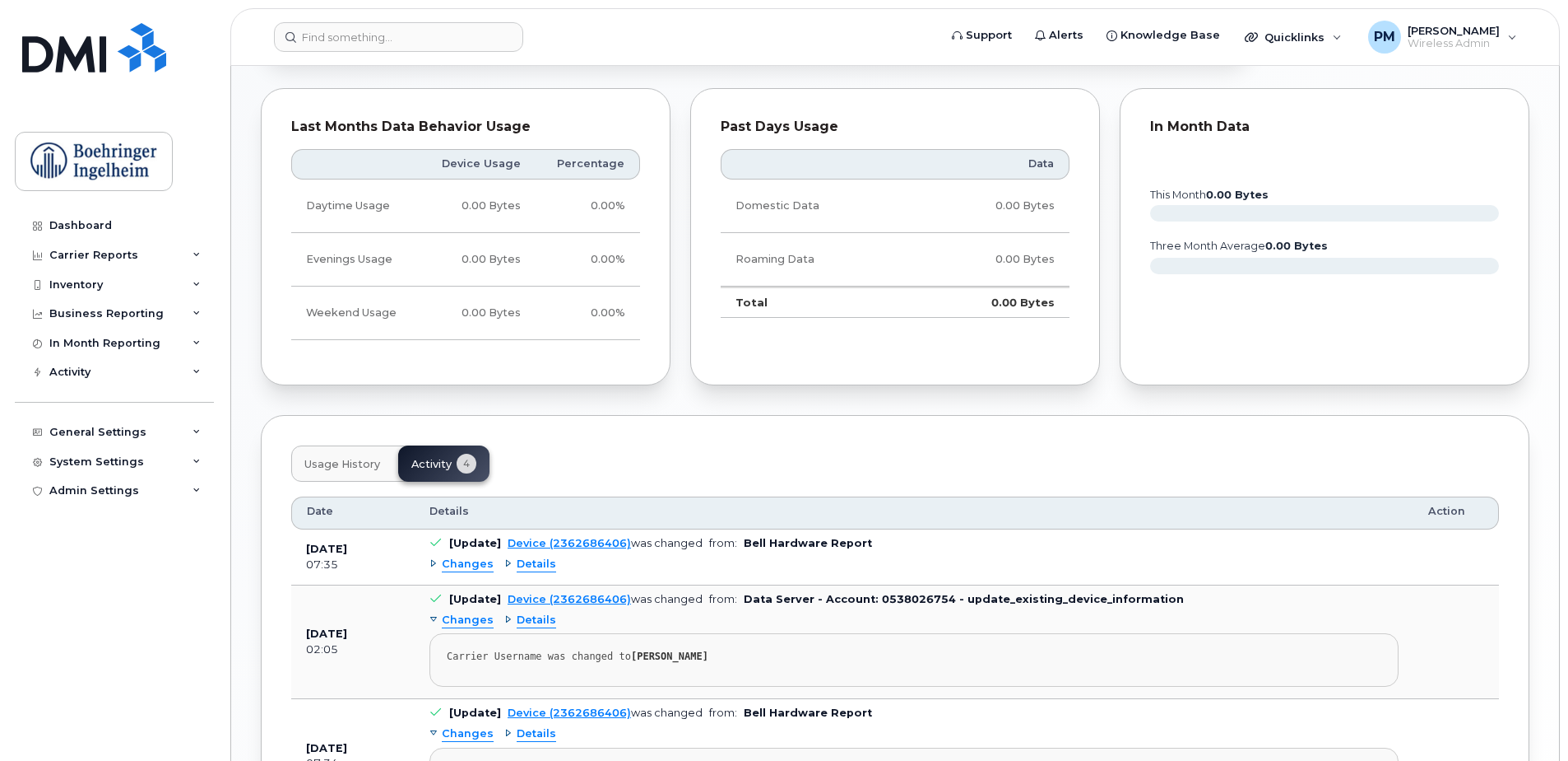
click at [264, 430] on div "Usage History Activity 4 Date Details Action Aug 28, 2025 07:35 [Update] Device…" at bounding box center [895, 670] width 1269 height 511
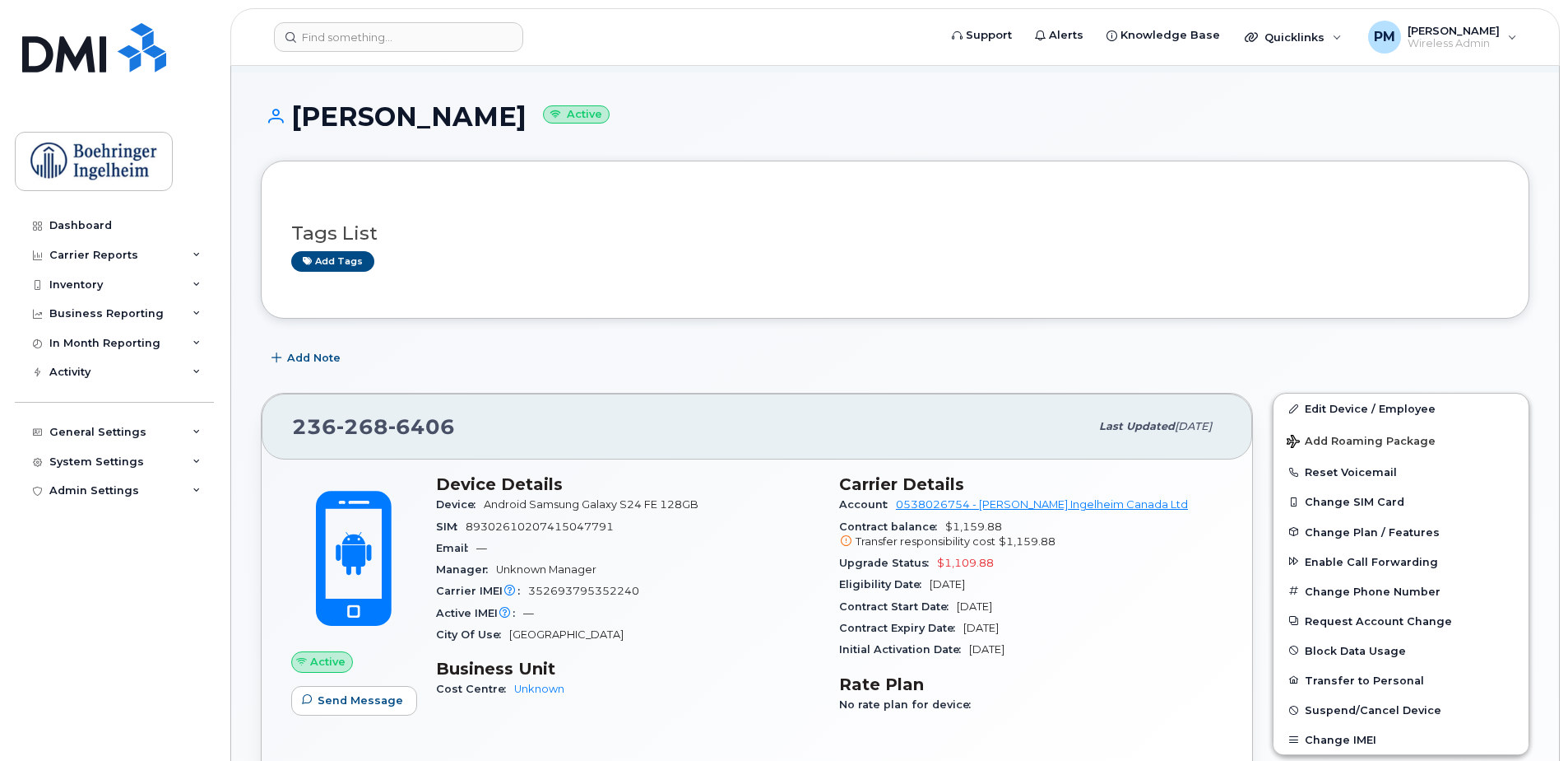
scroll to position [0, 0]
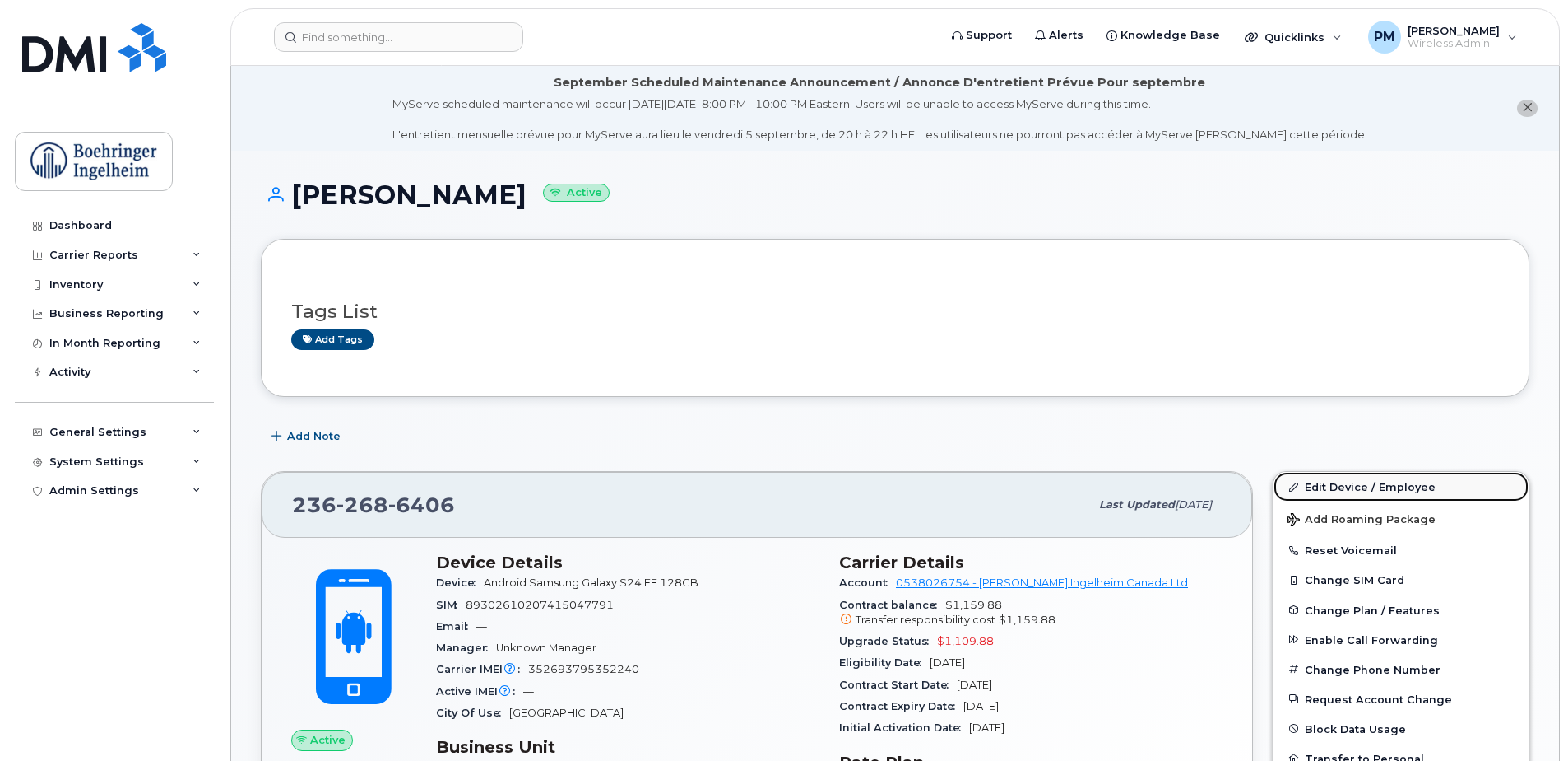
click at [1359, 491] on link "Edit Device / Employee" at bounding box center [1401, 487] width 255 height 30
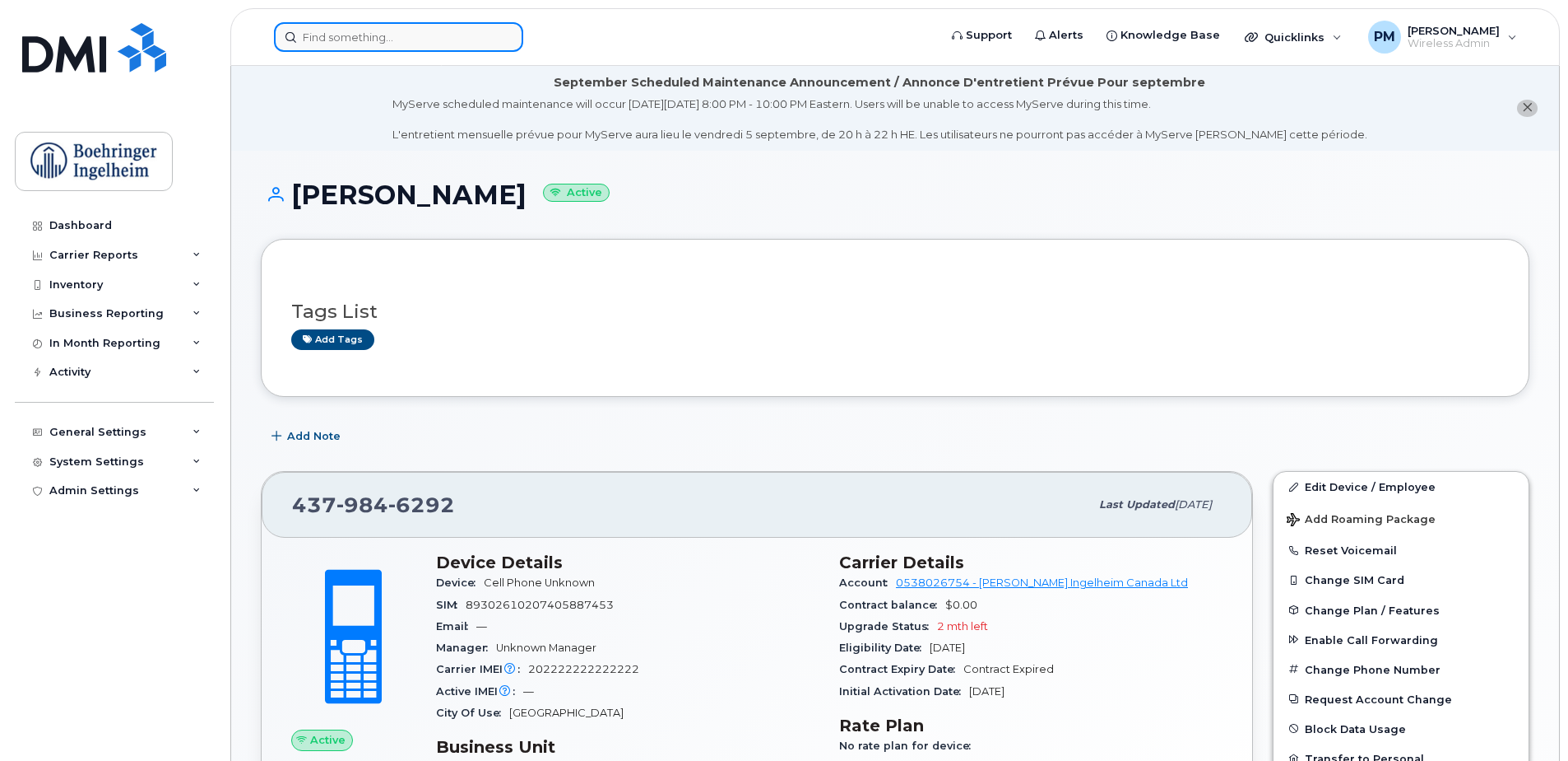
drag, startPoint x: 0, startPoint y: 0, endPoint x: 340, endPoint y: 34, distance: 341.7
click at [340, 34] on input at bounding box center [399, 36] width 249 height 30
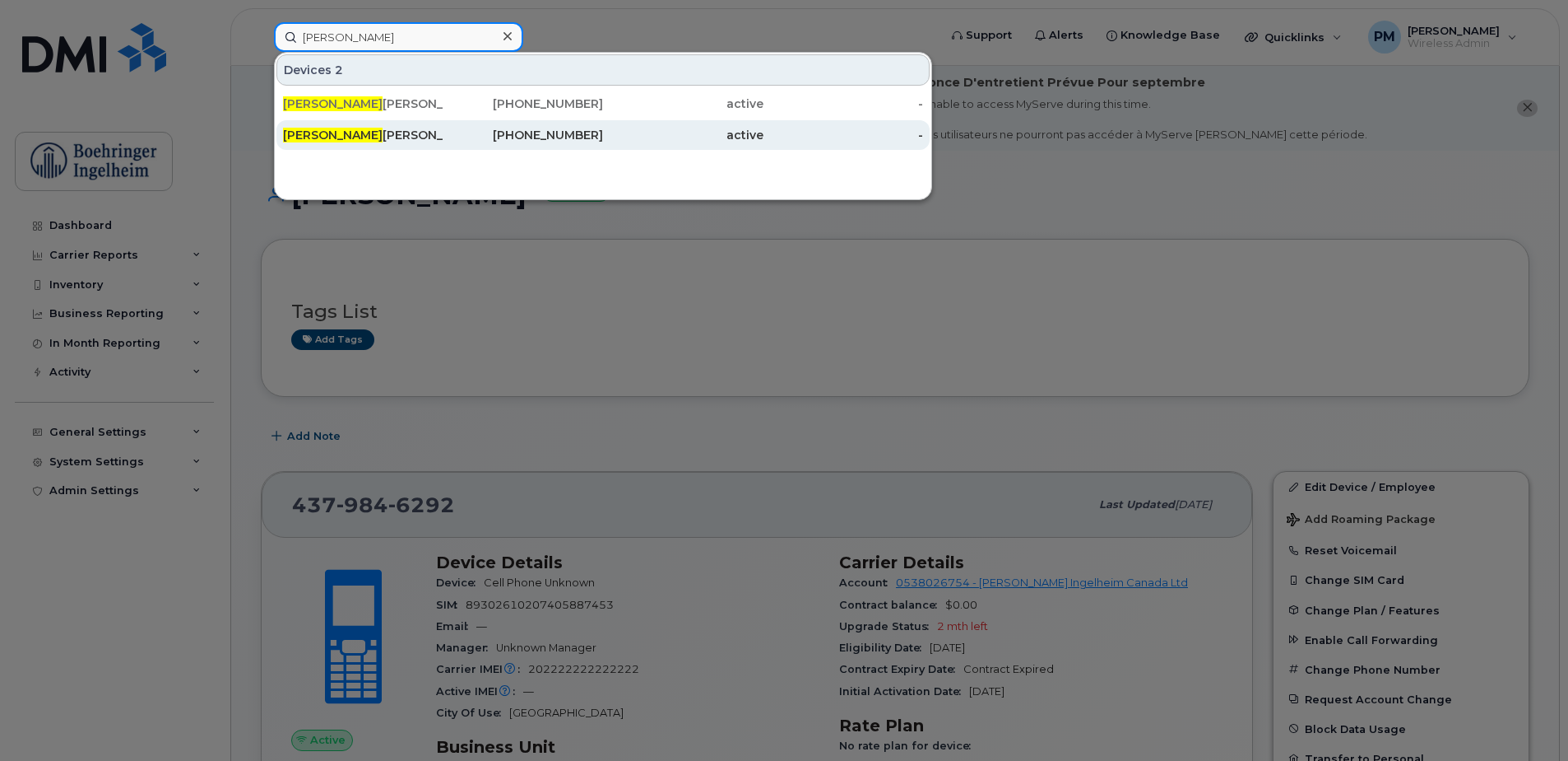
type input "karl"
click at [344, 131] on div "Karl Songco" at bounding box center [363, 134] width 160 height 16
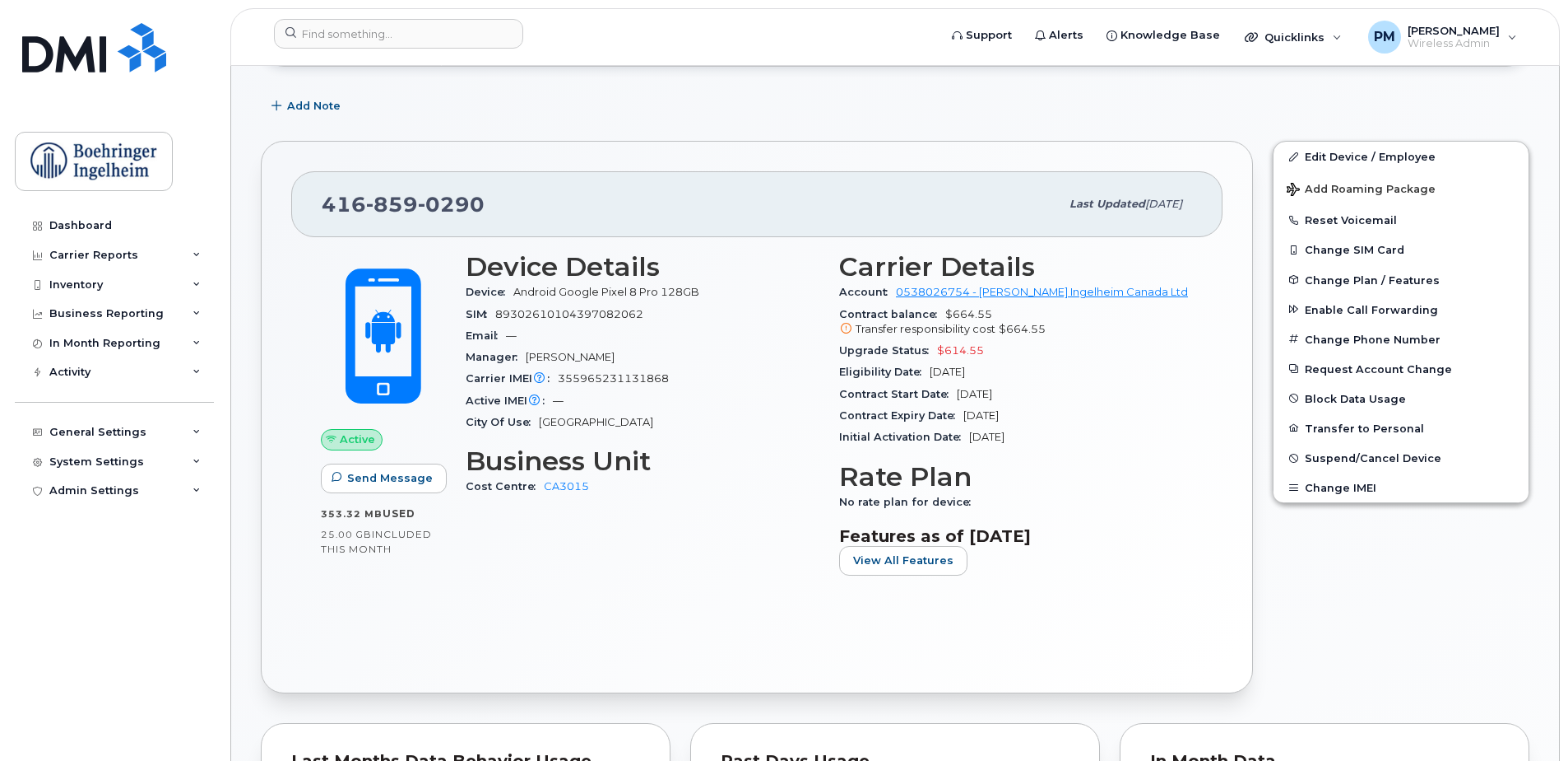
scroll to position [329, 0]
click at [1439, 148] on link "Edit Device / Employee" at bounding box center [1401, 156] width 255 height 30
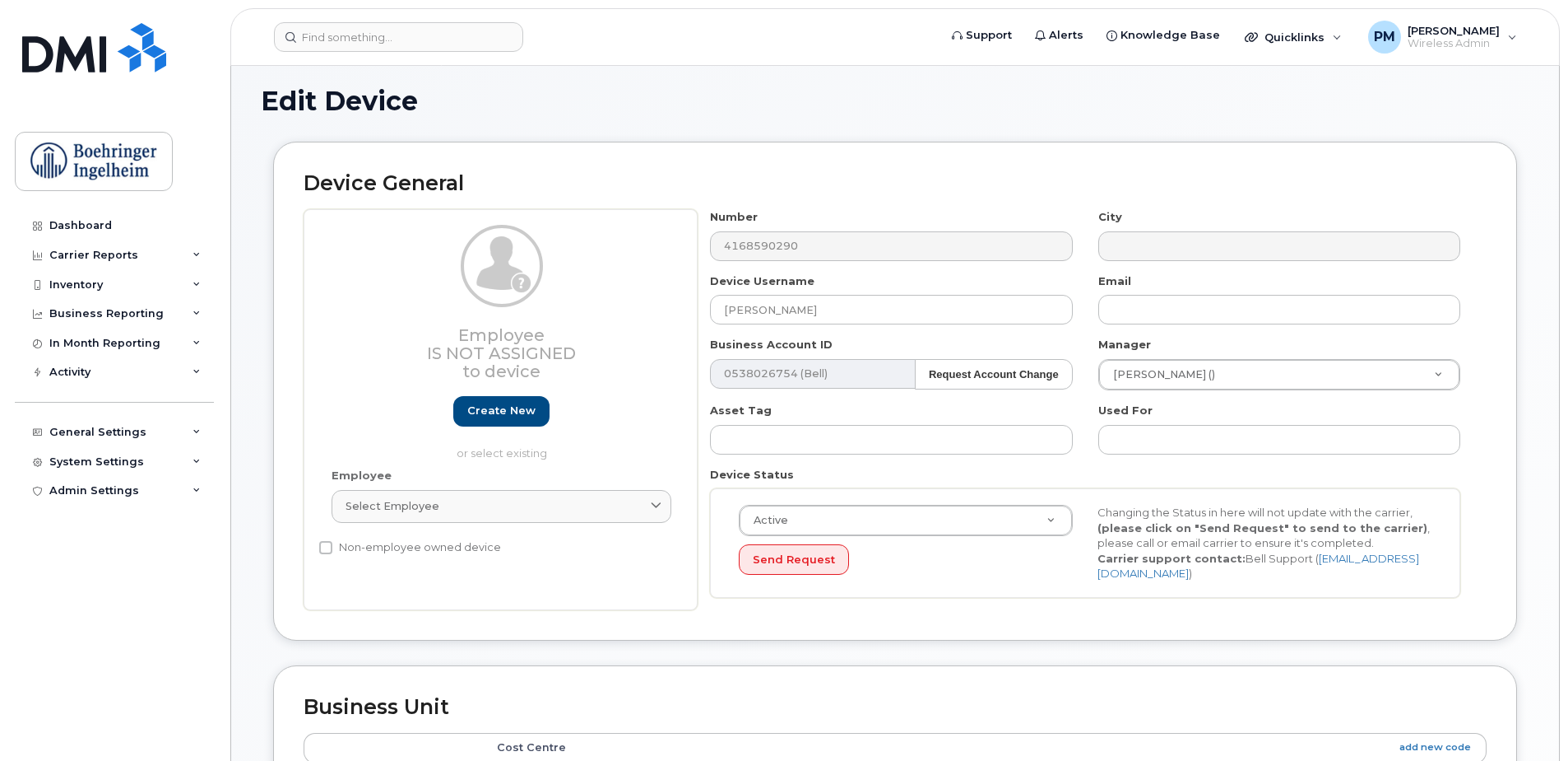
scroll to position [247, 0]
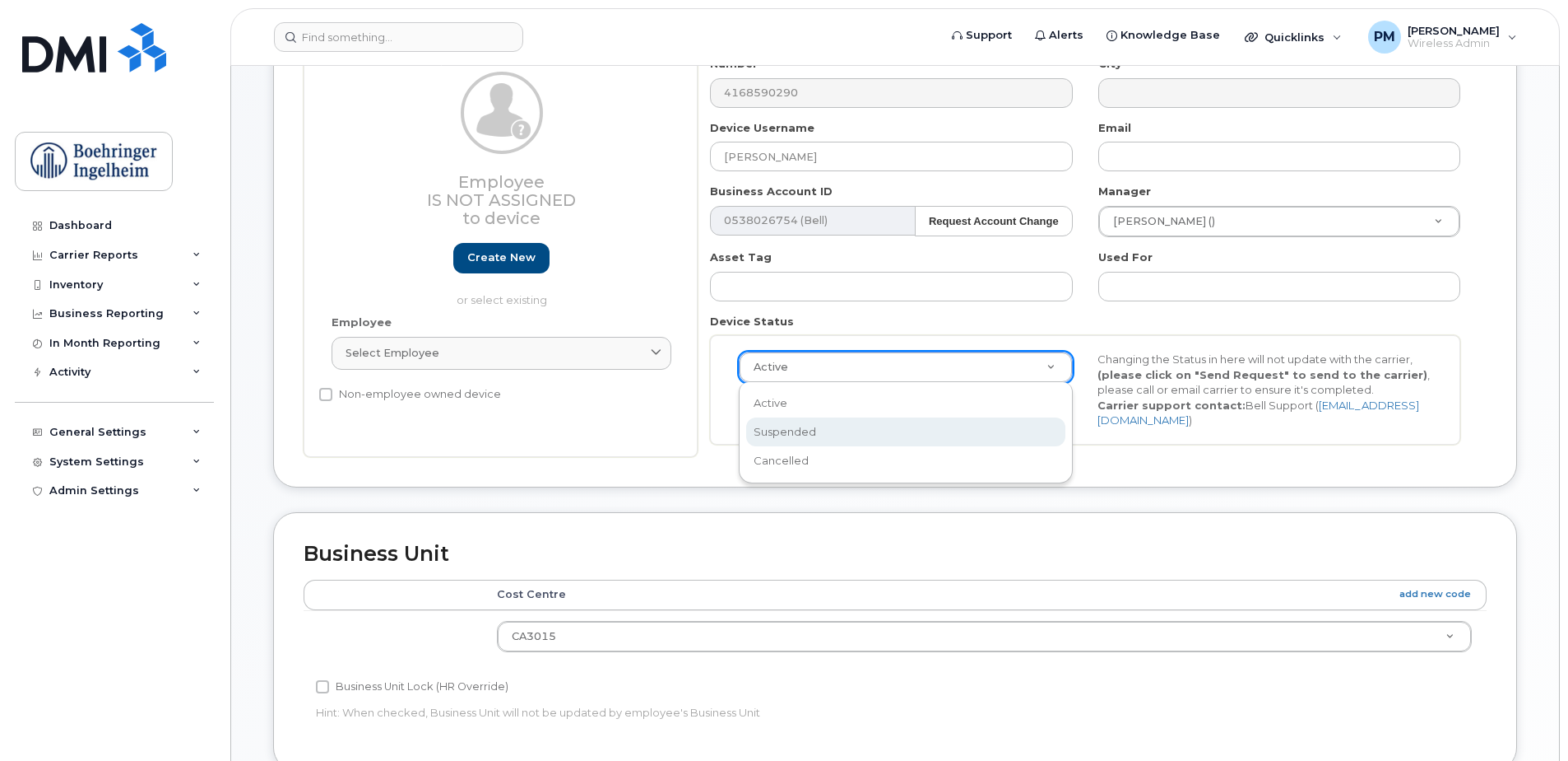
select select "suspended"
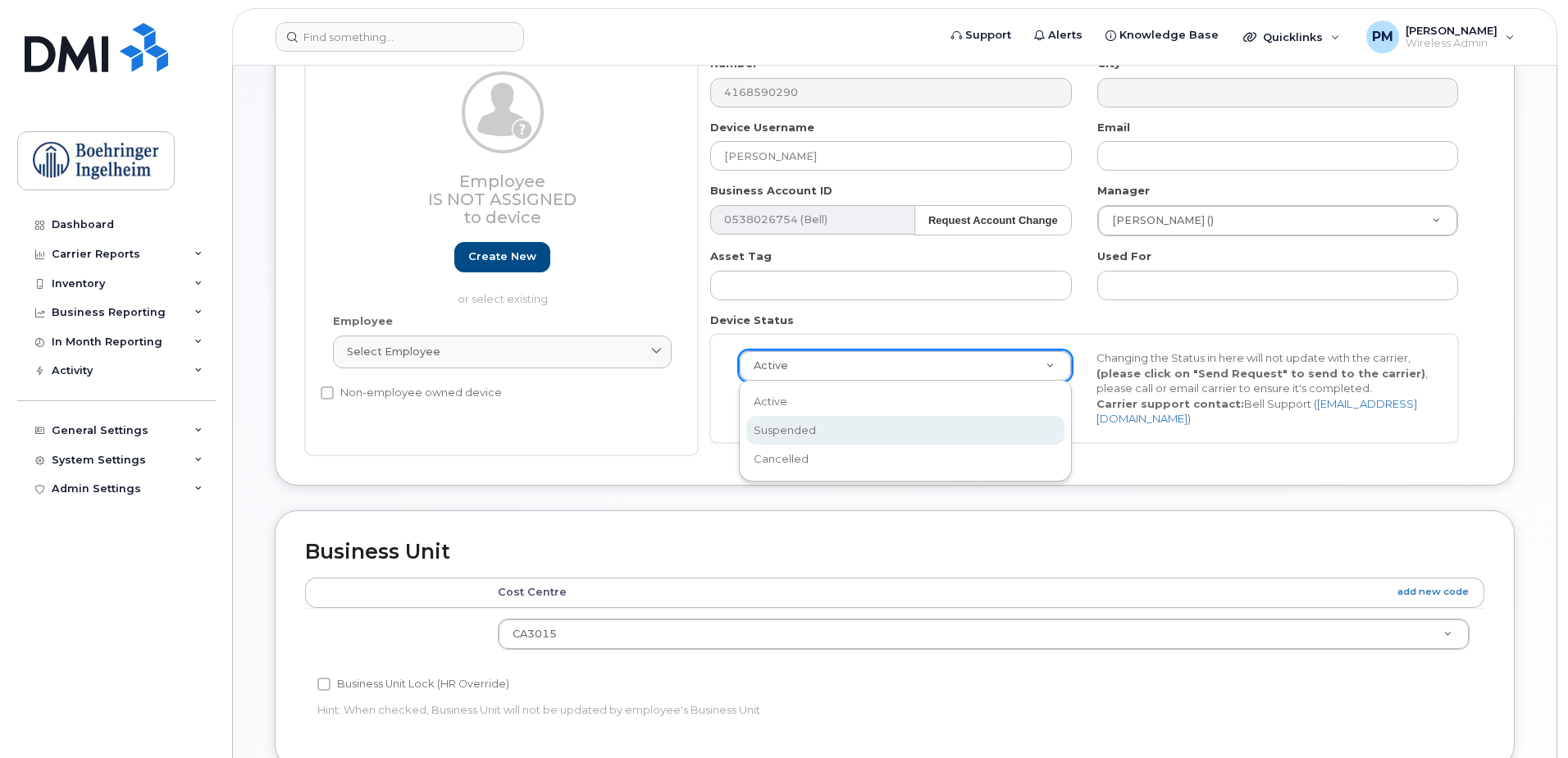
scroll to position [0, 0]
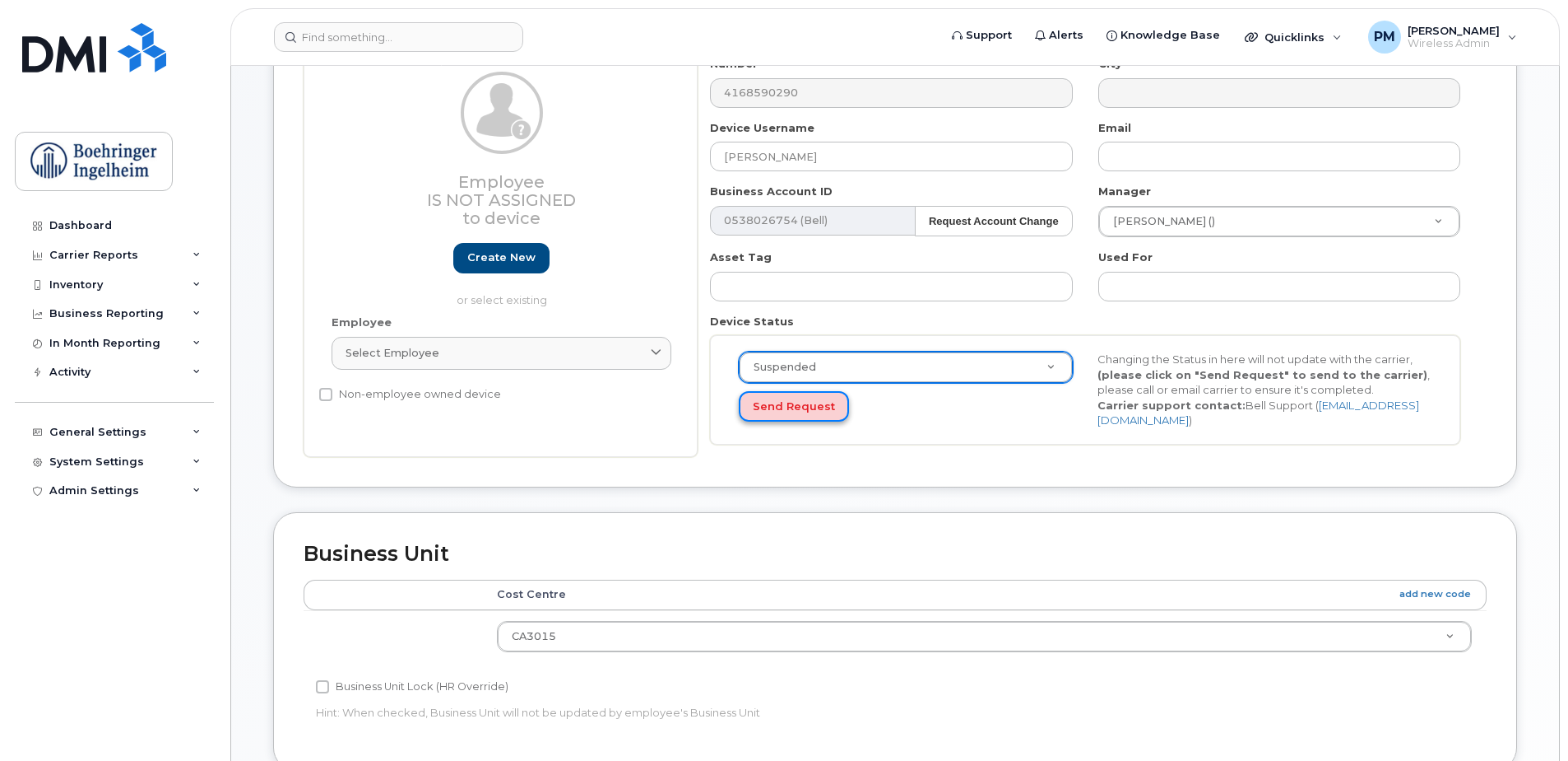
click at [802, 415] on button "Send Request" at bounding box center [793, 407] width 110 height 31
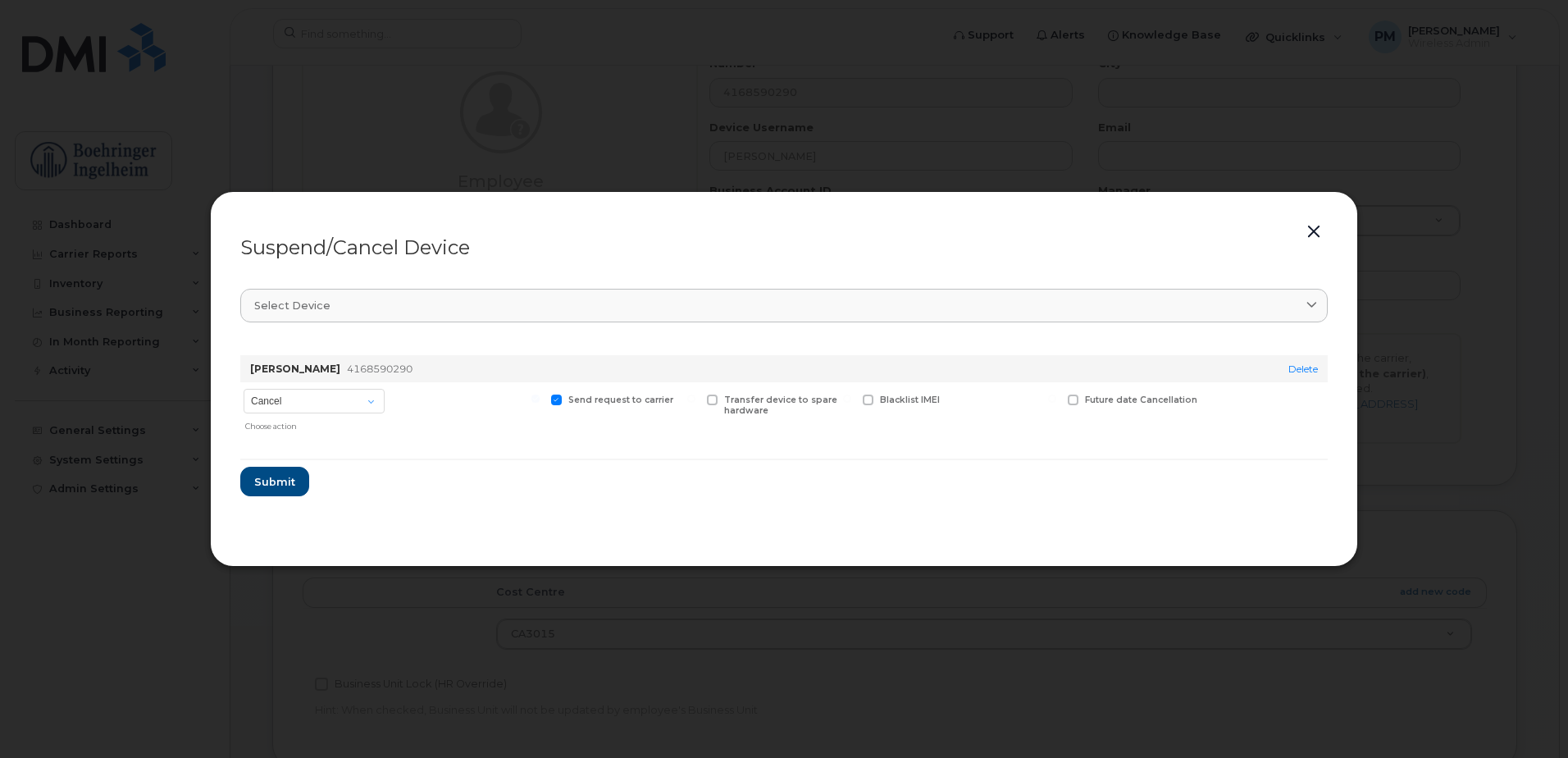
click at [308, 388] on div "Cancel Suspend - Extend Suspension Suspend - Reduced Rate Suspend - Full Rate S…" at bounding box center [314, 410] width 147 height 56
drag, startPoint x: 304, startPoint y: 402, endPoint x: 304, endPoint y: 413, distance: 11.0
click at [304, 402] on select "Cancel Suspend - Extend Suspension Suspend - Reduced Rate Suspend - Full Rate S…" at bounding box center [315, 401] width 142 height 25
select select "[object Object]"
click at [244, 389] on select "Cancel Suspend - Extend Suspension Suspend - Reduced Rate Suspend - Full Rate S…" at bounding box center [315, 401] width 142 height 25
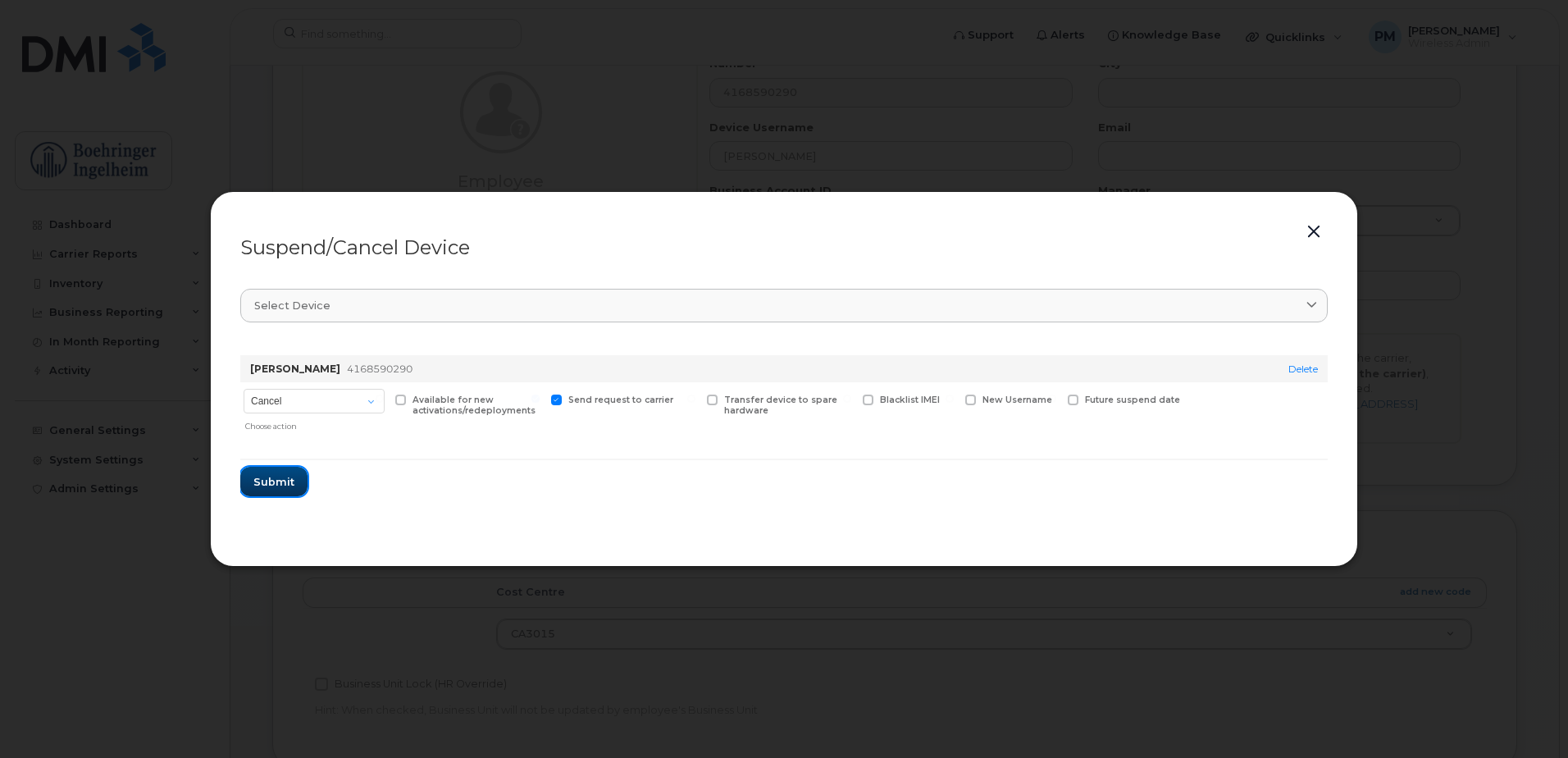
click at [286, 479] on span "Submit" at bounding box center [273, 482] width 41 height 15
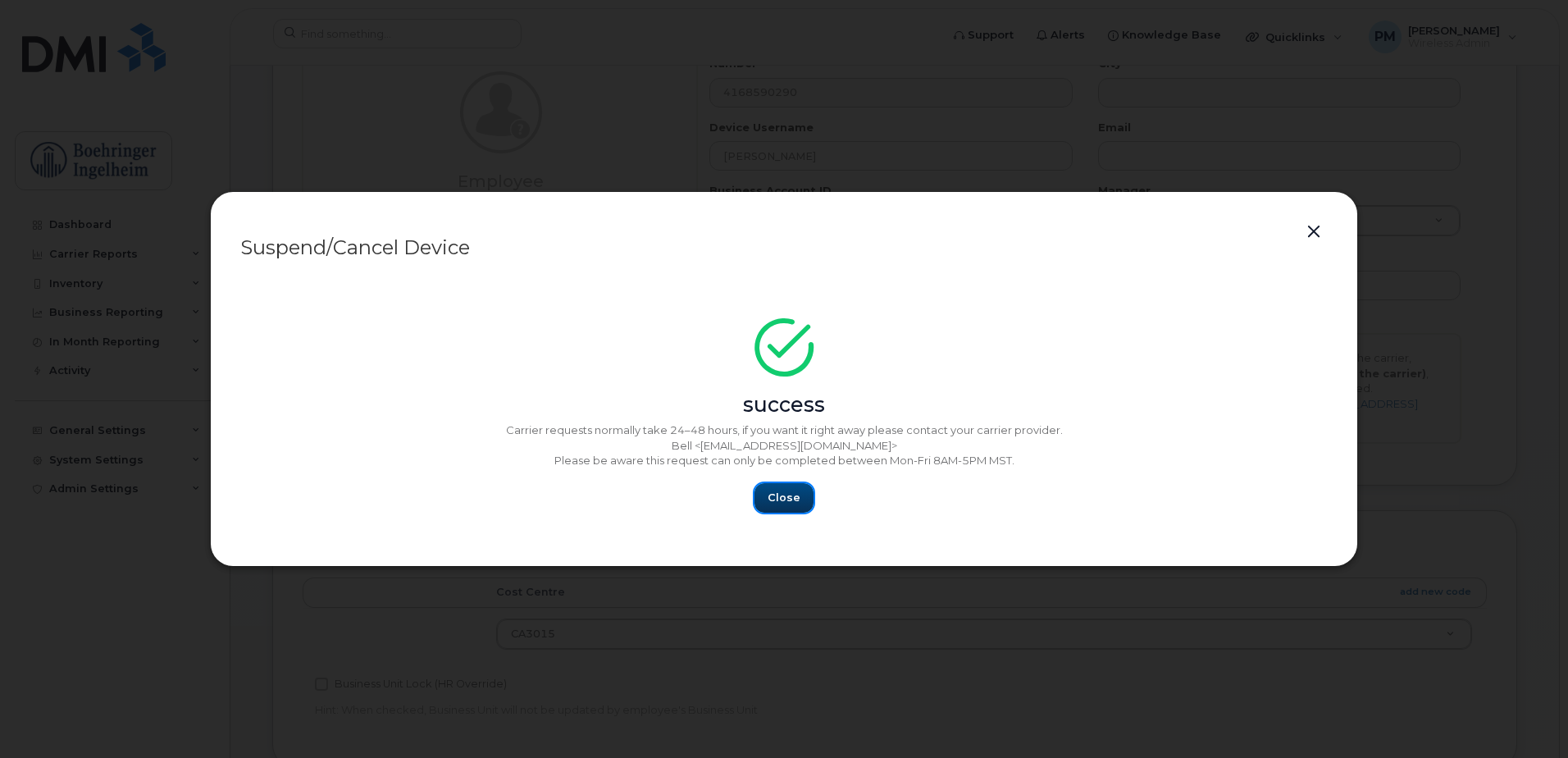
click at [788, 509] on button "Close" at bounding box center [784, 497] width 59 height 30
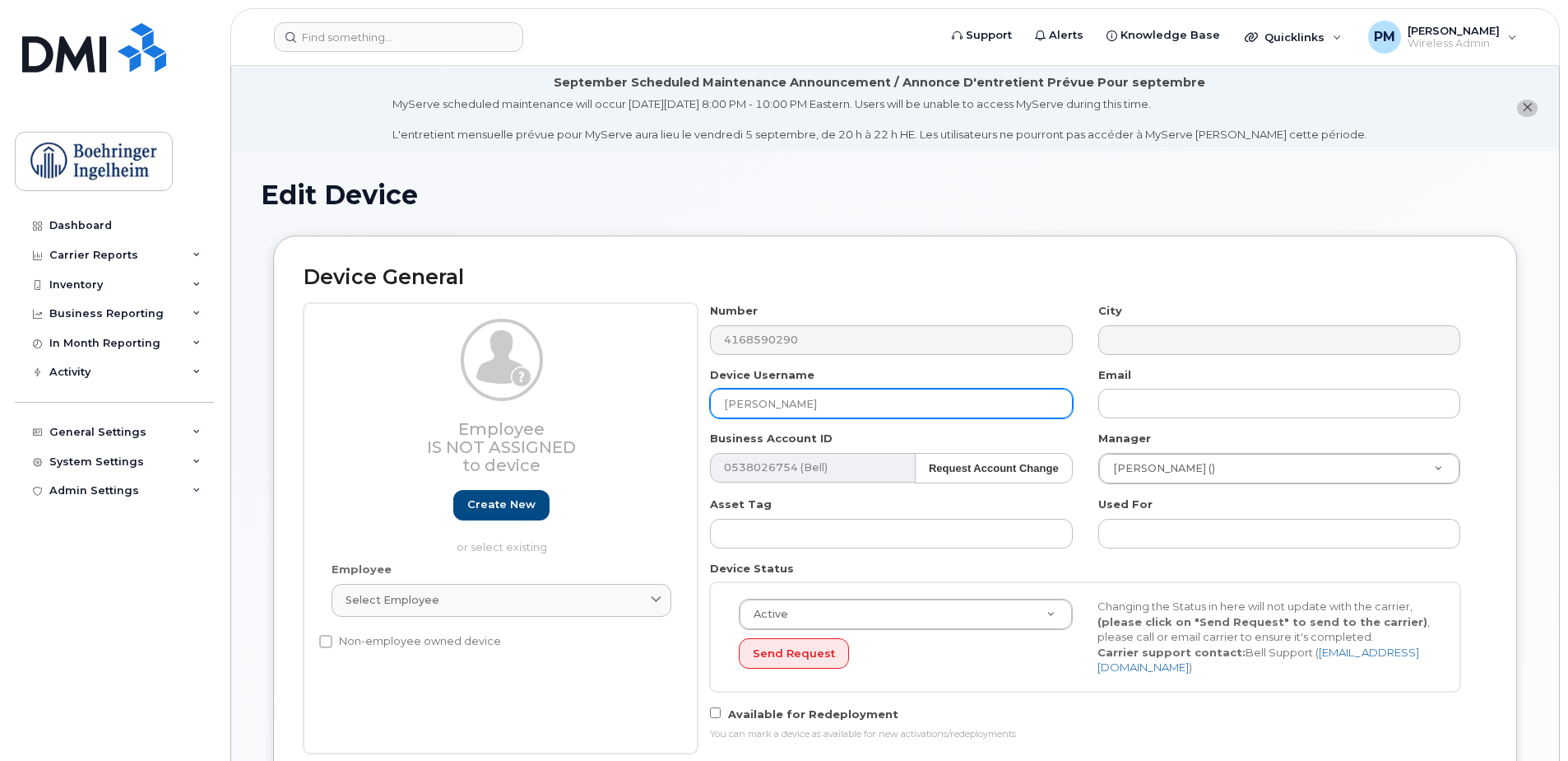
click at [849, 402] on input "[PERSON_NAME]" at bounding box center [891, 403] width 363 height 30
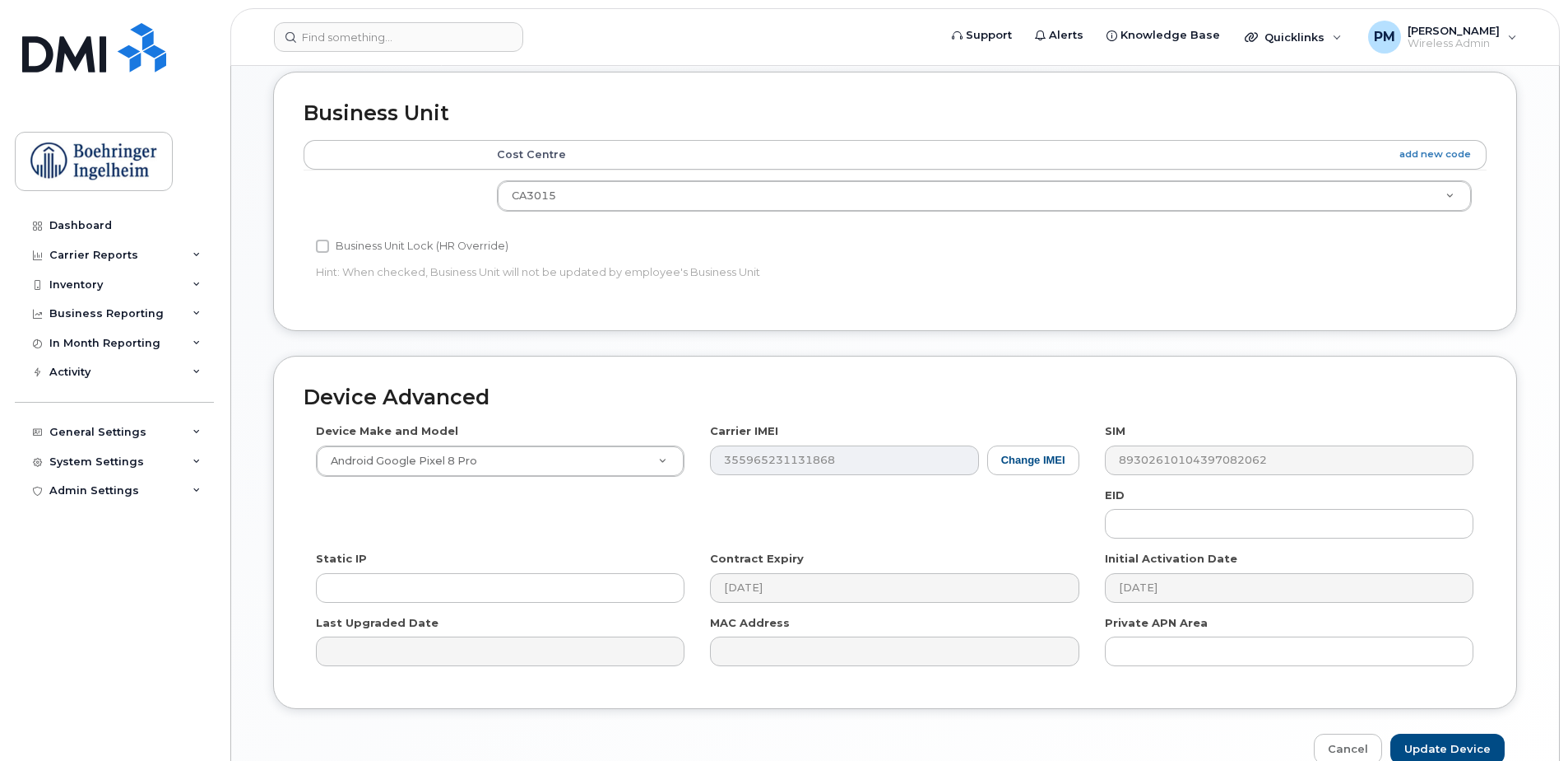
scroll to position [822, 0]
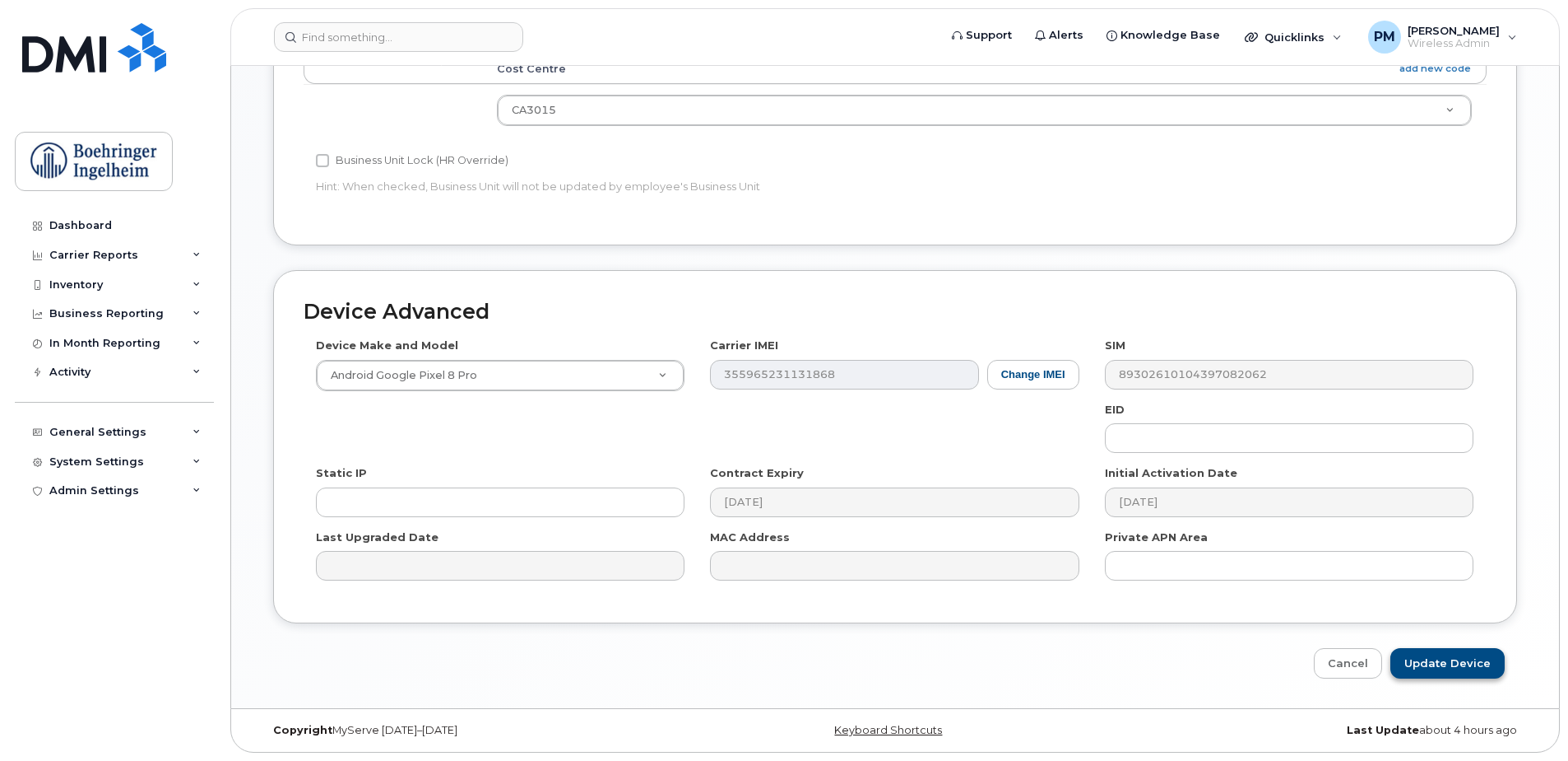
type input "Karl Songco - not used"
click at [1492, 659] on input "Update Device" at bounding box center [1447, 663] width 114 height 31
type input "Saving..."
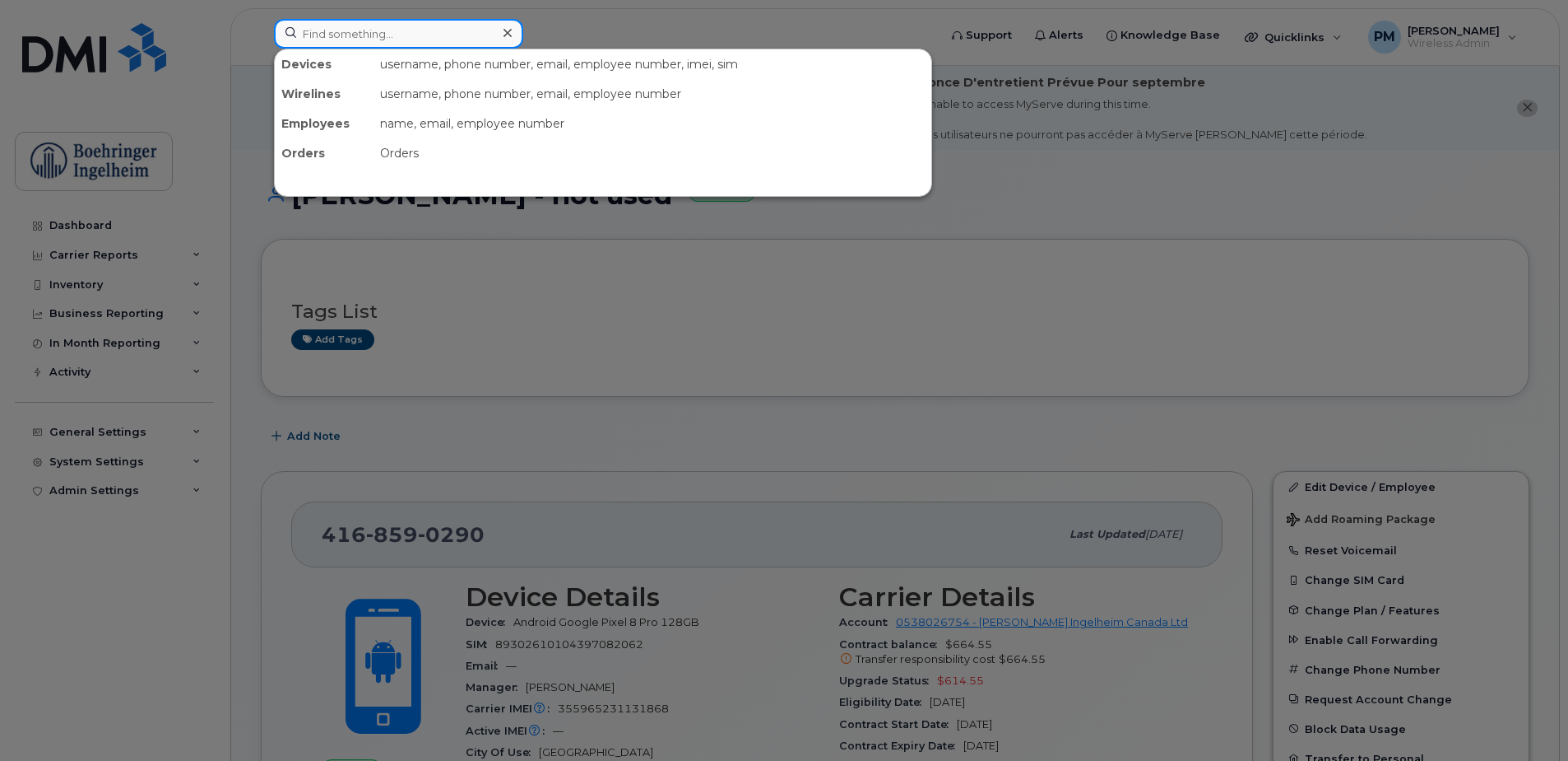
click at [354, 22] on input at bounding box center [399, 34] width 249 height 30
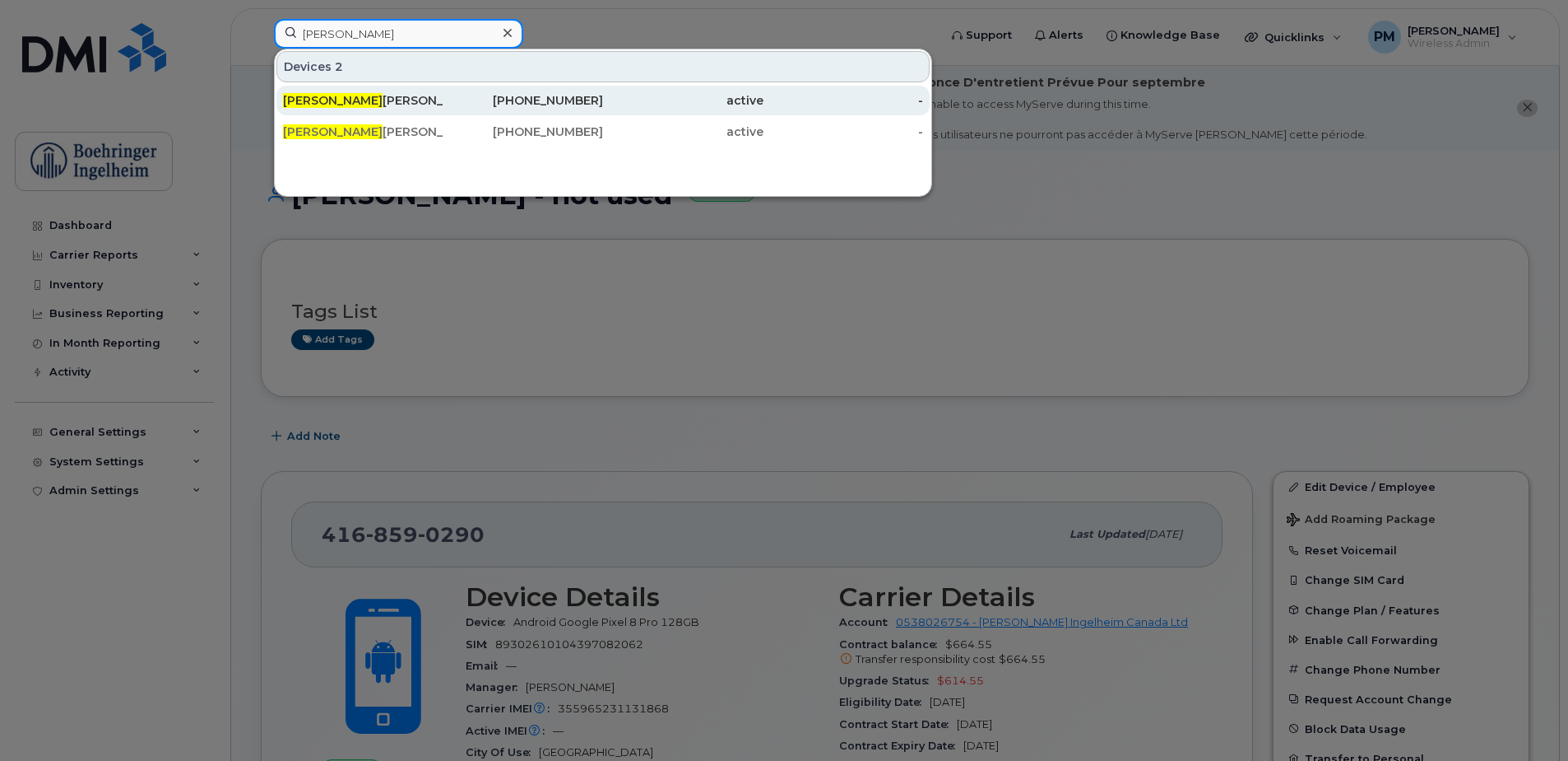
type input "karl"
click at [368, 102] on div "Karl Songco" at bounding box center [363, 100] width 160 height 16
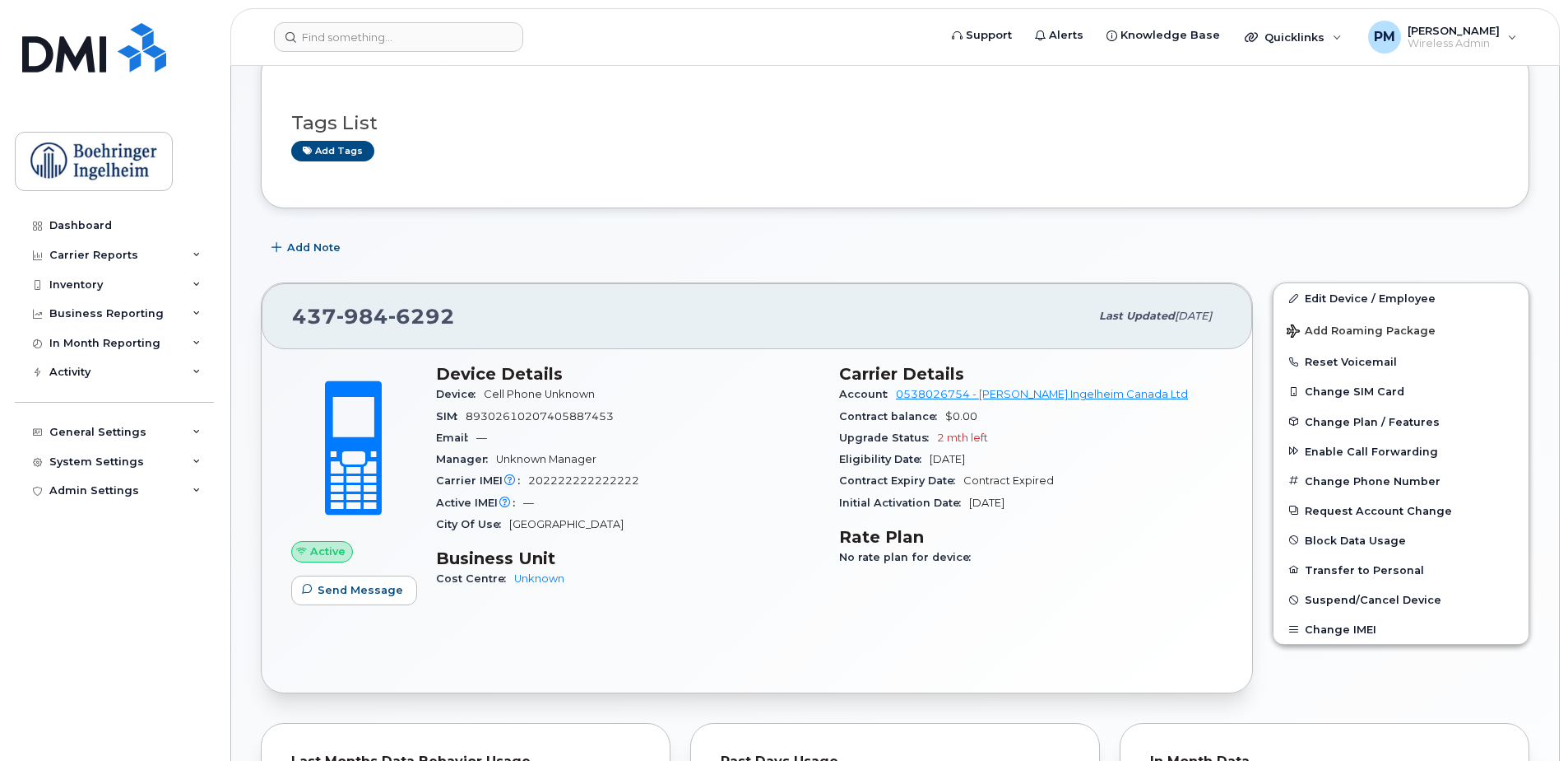
scroll to position [247, 0]
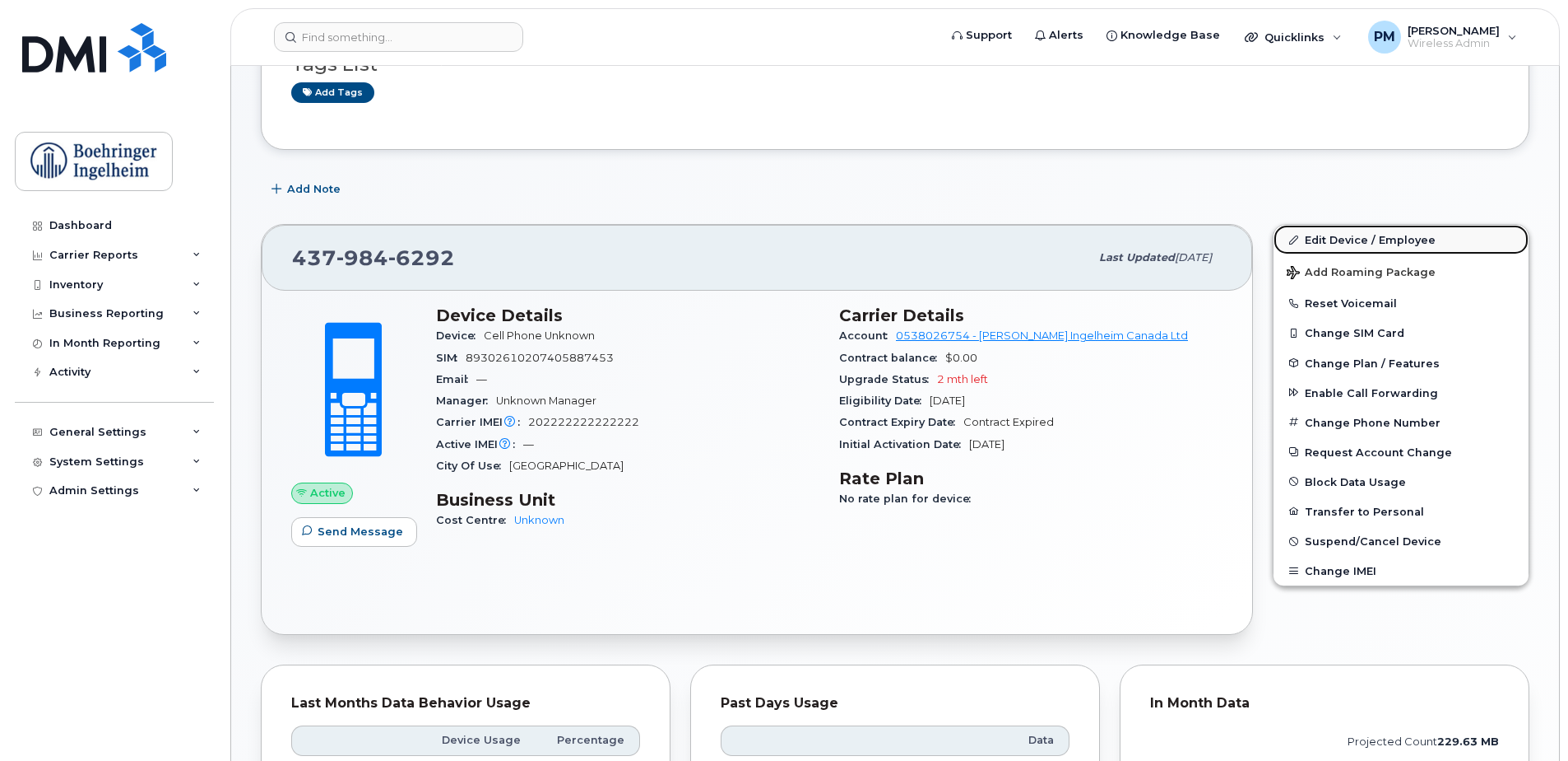
click at [1363, 236] on link "Edit Device / Employee" at bounding box center [1401, 239] width 255 height 30
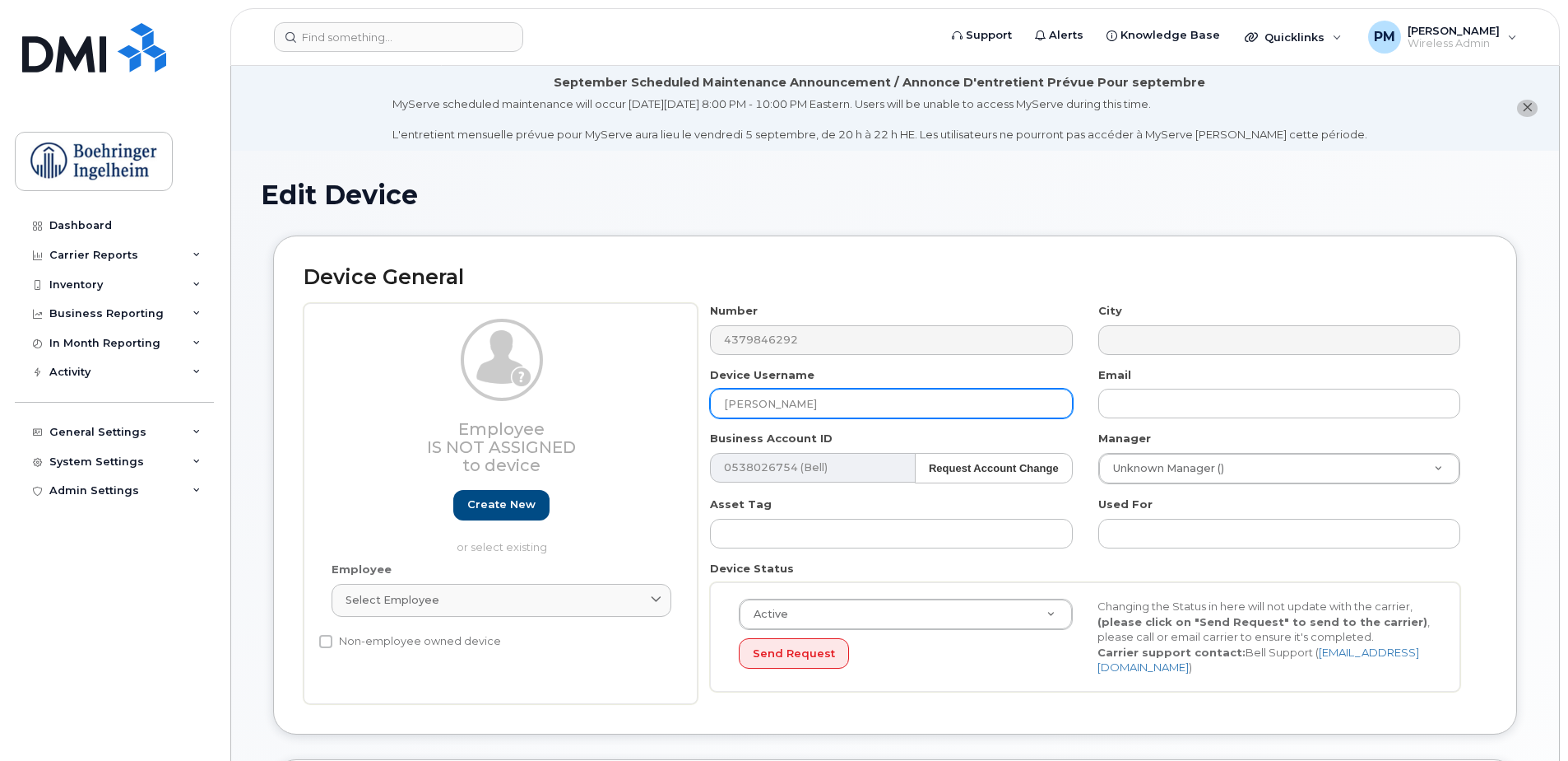
click at [800, 406] on input "[PERSON_NAME]" at bounding box center [891, 403] width 363 height 30
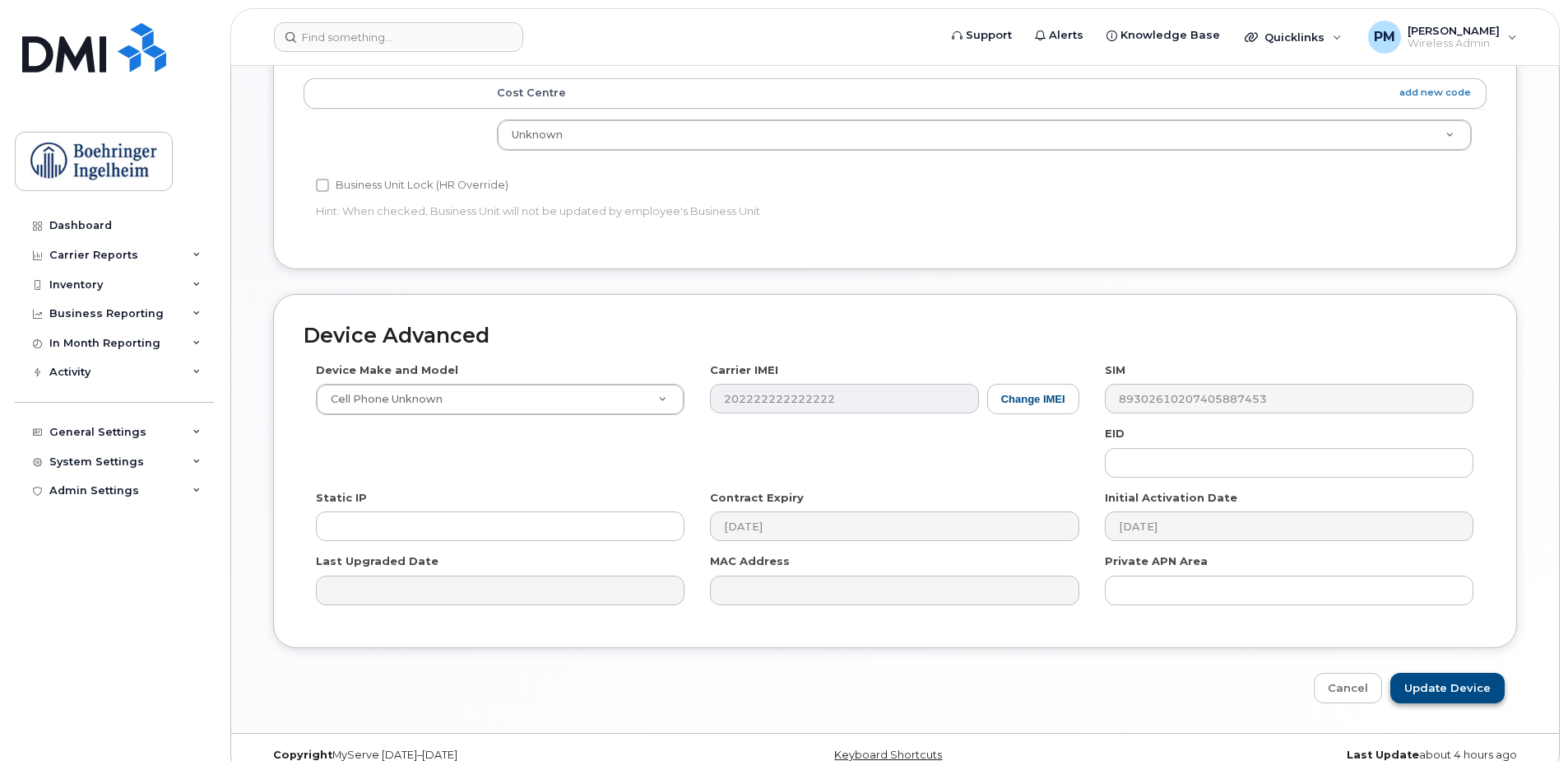
scroll to position [773, 0]
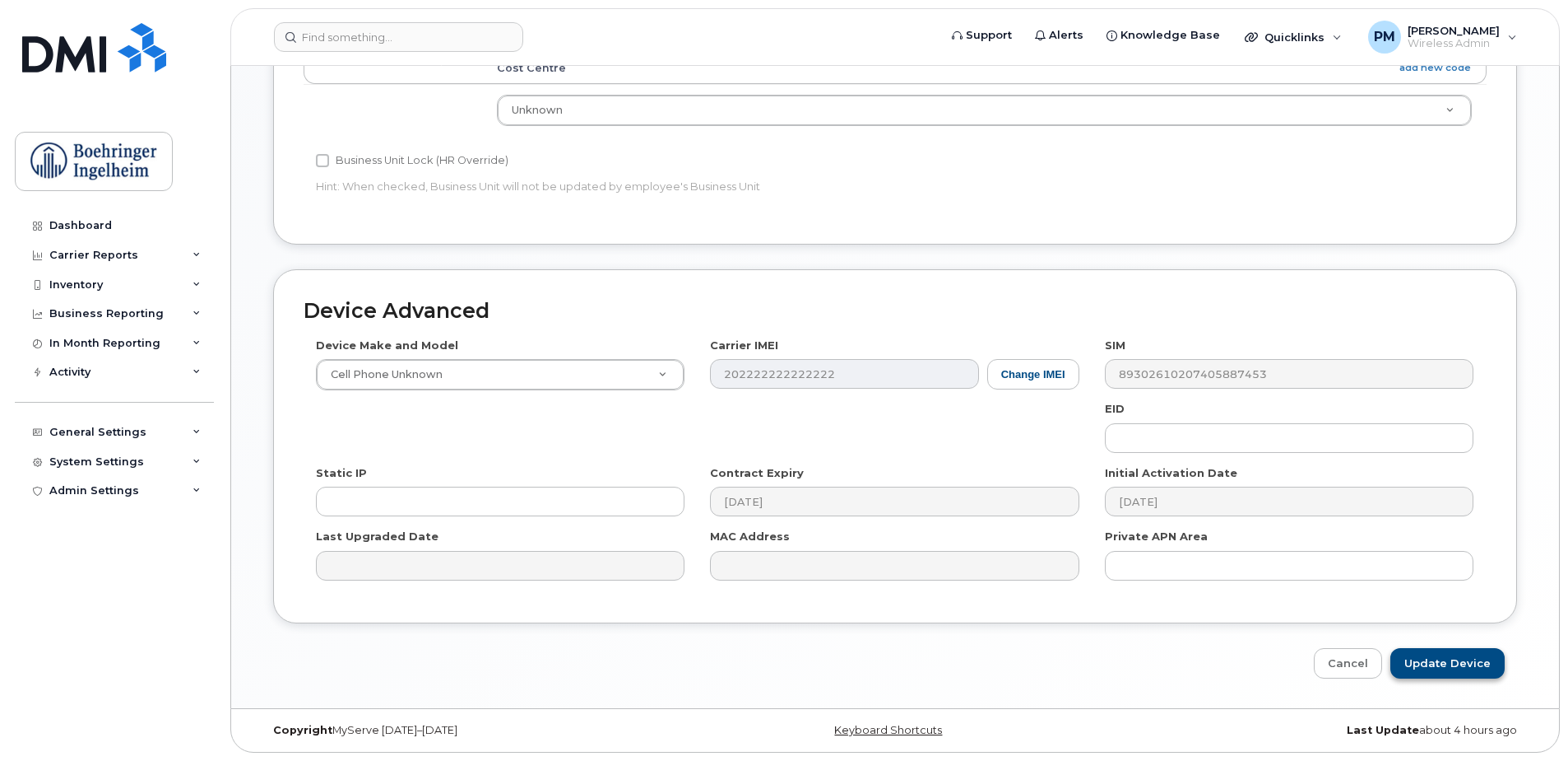
type input "[PERSON_NAME]"
click at [1474, 668] on input "Update Device" at bounding box center [1447, 663] width 114 height 31
type input "Saving..."
